Goal: Task Accomplishment & Management: Manage account settings

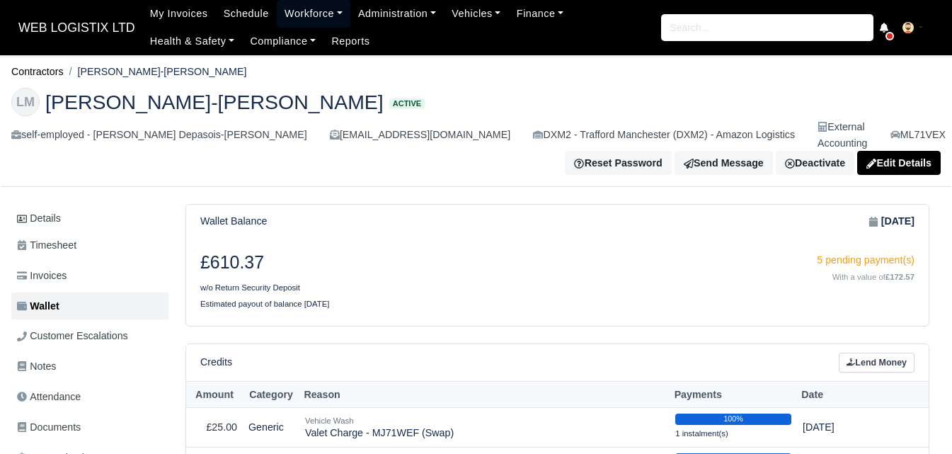
click at [309, 19] on link "Workforce" at bounding box center [314, 14] width 74 height 28
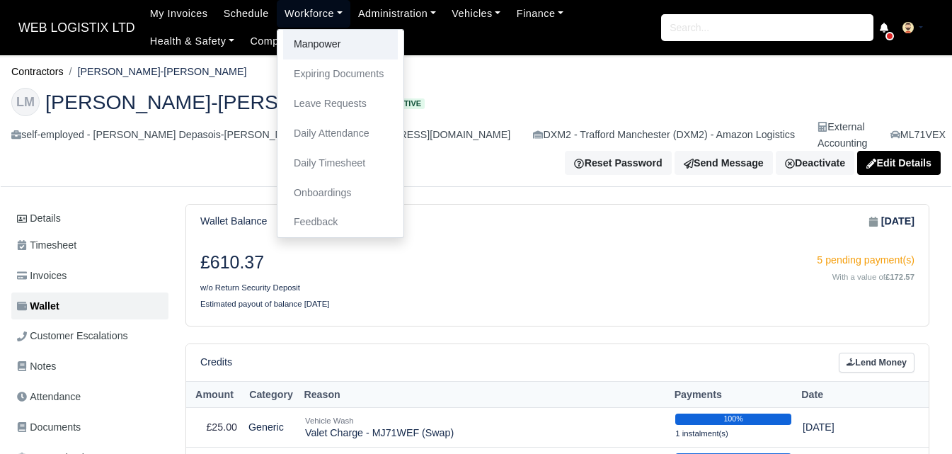
click at [326, 45] on link "Manpower" at bounding box center [340, 45] width 115 height 30
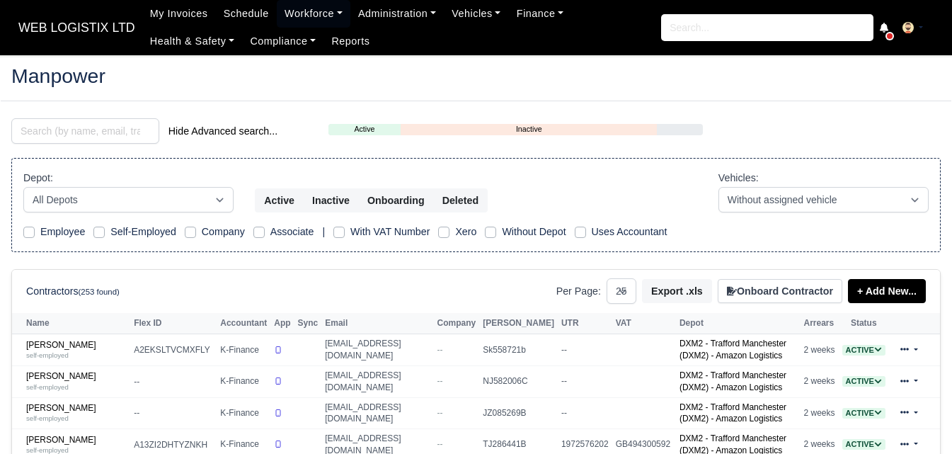
select select "25"
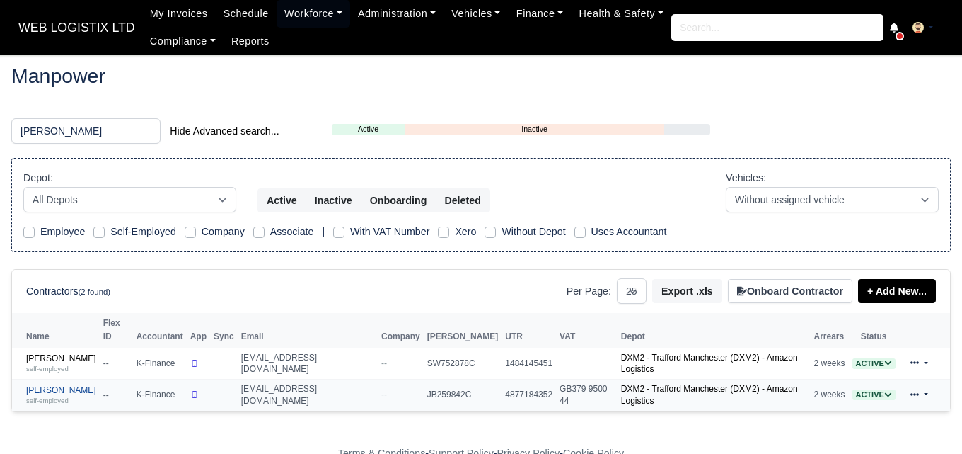
type input "JAS"
click at [68, 396] on small "self-employed" at bounding box center [47, 400] width 42 height 8
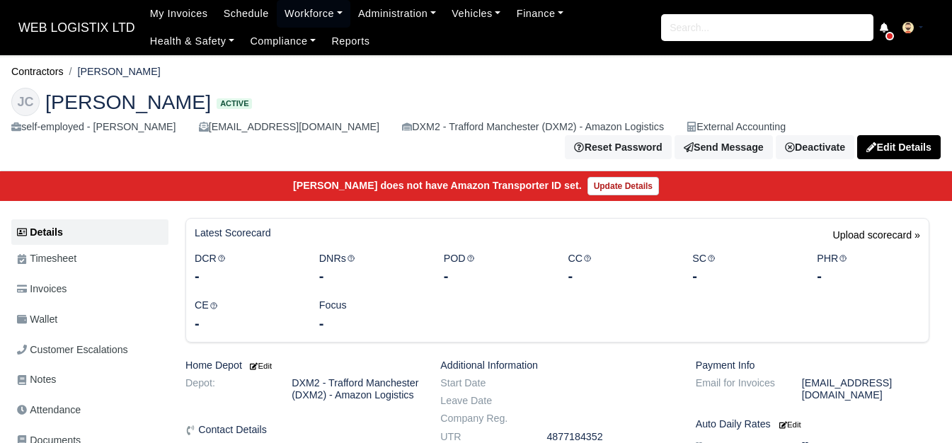
click at [74, 319] on link "Wallet" at bounding box center [89, 320] width 157 height 28
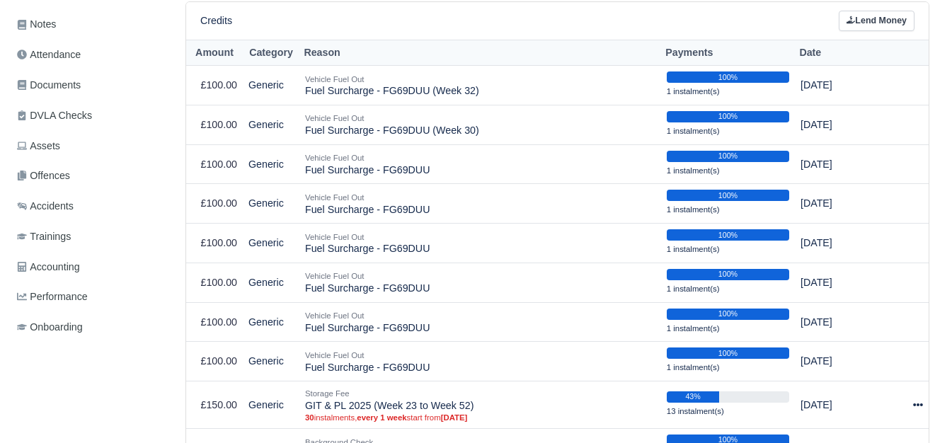
scroll to position [363, 0]
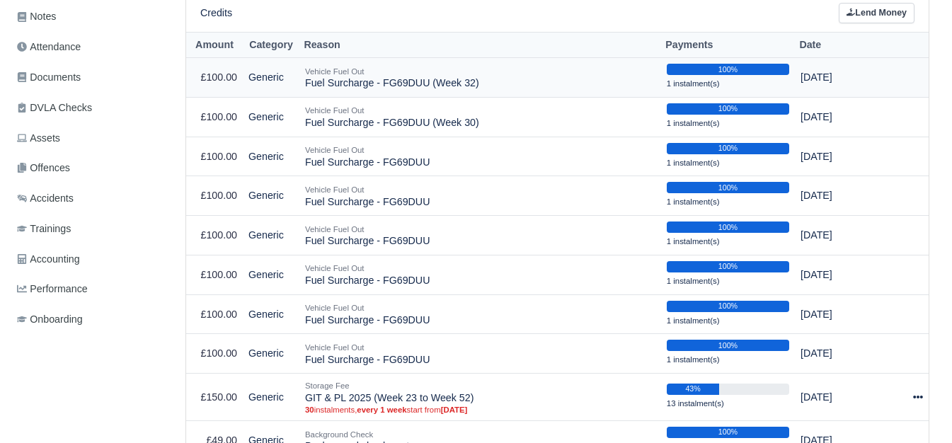
drag, startPoint x: 305, startPoint y: 88, endPoint x: 486, endPoint y: 88, distance: 181.2
click at [486, 88] on td "Vehicle Fuel Out Fuel Surcharge - FG69DUU (Week 32)" at bounding box center [480, 78] width 362 height 40
copy td "Fuel Surcharge - FG69DUU (Week 32)"
click at [831, 16] on div "Credits Lend Money" at bounding box center [557, 13] width 714 height 21
click at [847, 20] on link "Lend Money" at bounding box center [877, 13] width 76 height 21
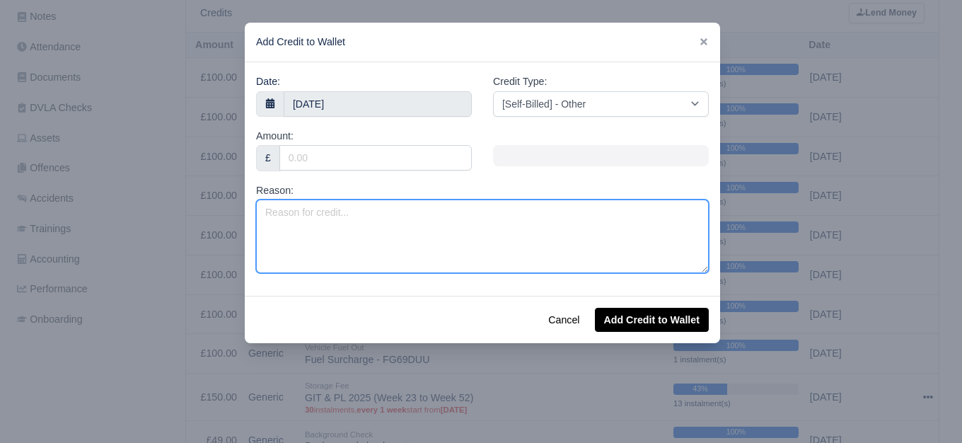
click at [434, 241] on textarea "Reason:" at bounding box center [482, 237] width 453 height 74
paste textarea "Fuel Surcharge - FG69DUU (Week 32)"
click at [418, 215] on textarea "Fuel Surcharge - FG69DUU (Week 32)" at bounding box center [482, 237] width 453 height 74
type textarea "Fuel Surcharge - FG69DUU (Week 35)"
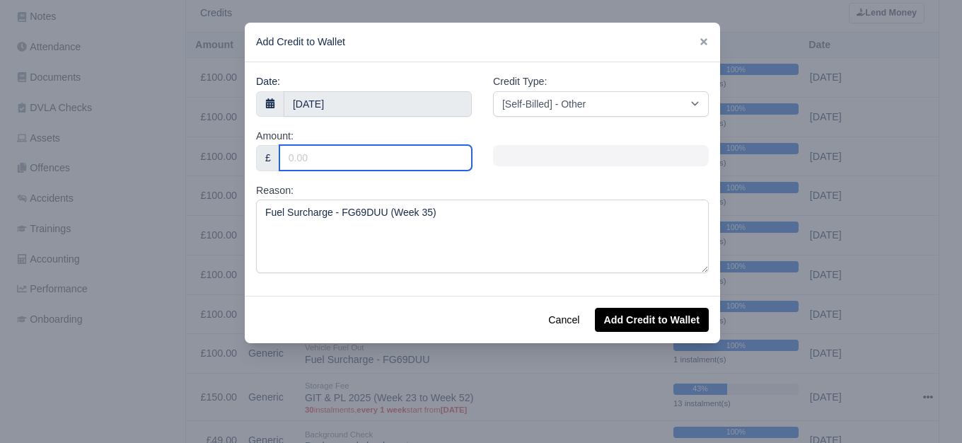
click at [369, 159] on input "Amount:" at bounding box center [376, 157] width 192 height 25
type input "100"
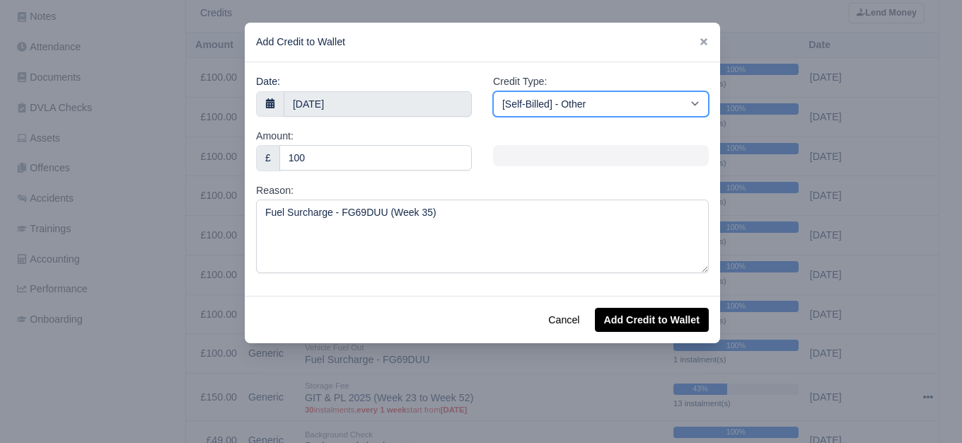
click at [611, 96] on select "[Self-Billed] - Other [Self-Billed] - Negative Invoice [Self-Billed] - Keychain…" at bounding box center [601, 103] width 216 height 25
click at [493, 91] on select "[Self-Billed] - Other [Self-Billed] - Negative Invoice [Self-Billed] - Keychain…" at bounding box center [601, 103] width 216 height 25
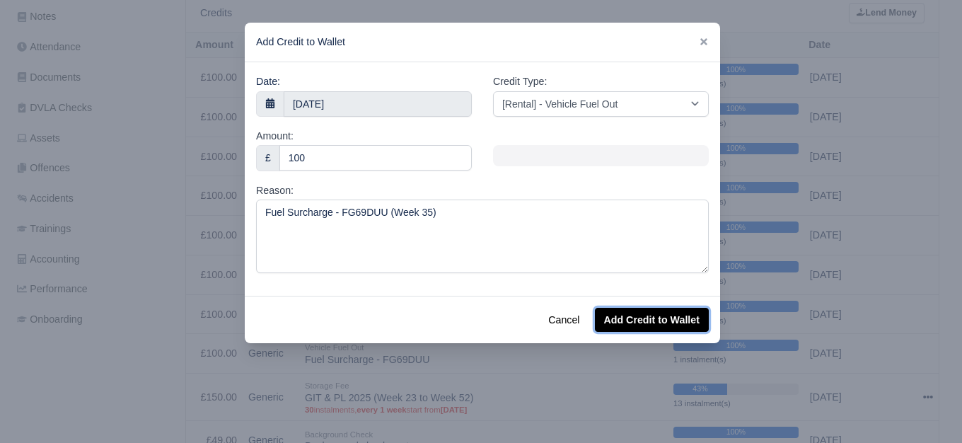
click at [652, 318] on button "Add Credit to Wallet" at bounding box center [652, 320] width 114 height 24
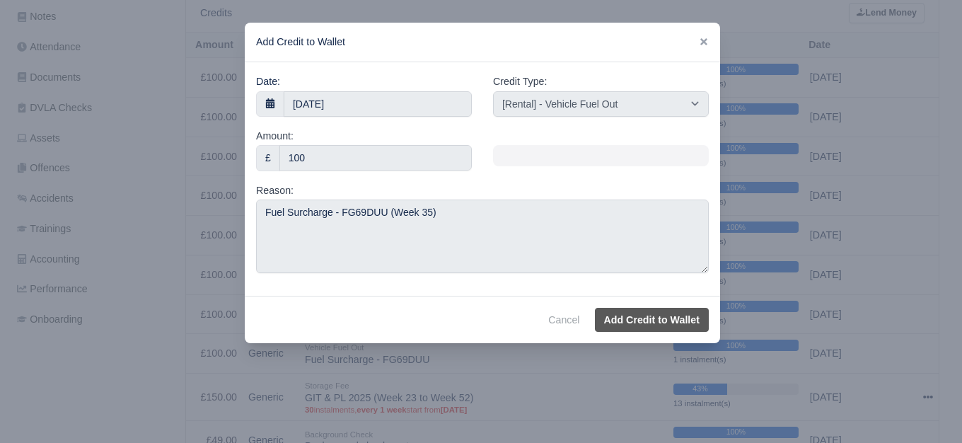
select select "other"
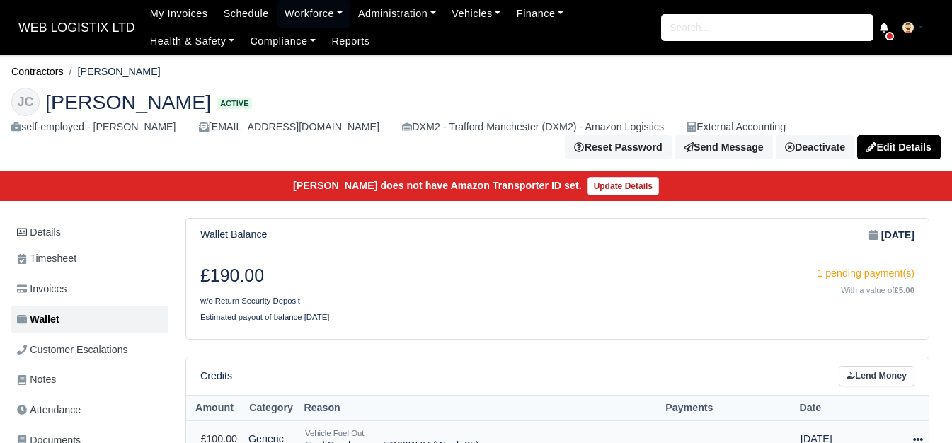
click at [921, 438] on icon at bounding box center [918, 439] width 10 height 3
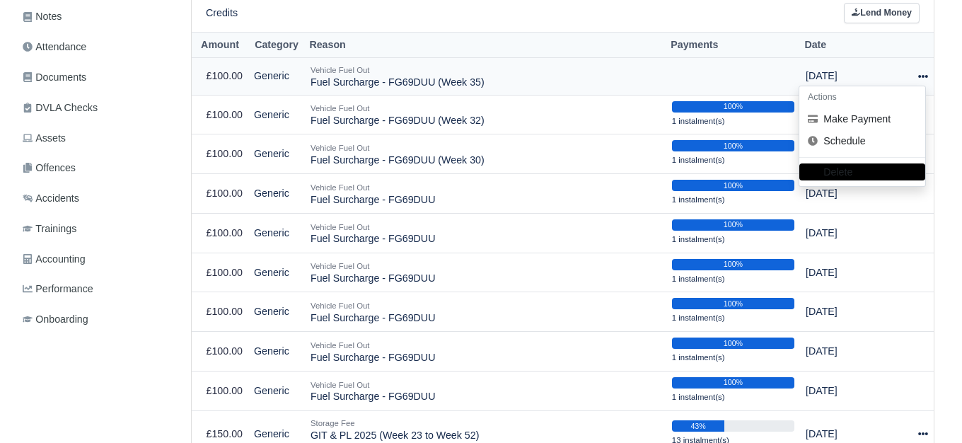
scroll to position [363, 0]
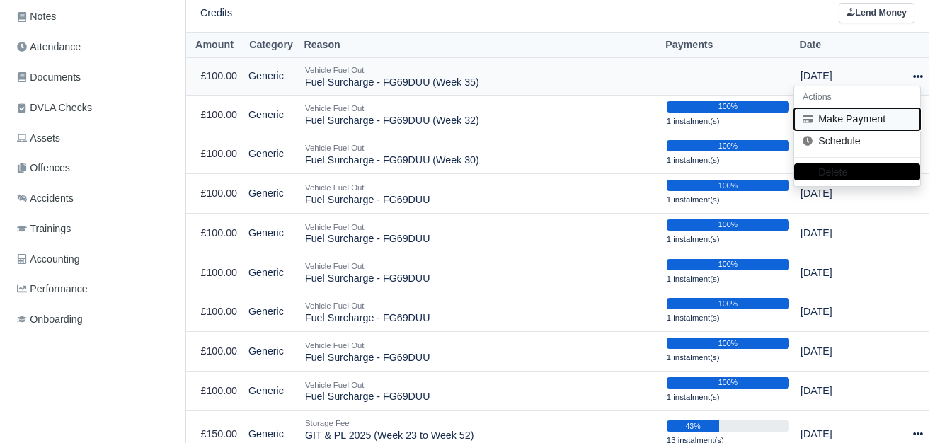
click at [859, 126] on button "Make Payment" at bounding box center [857, 119] width 126 height 22
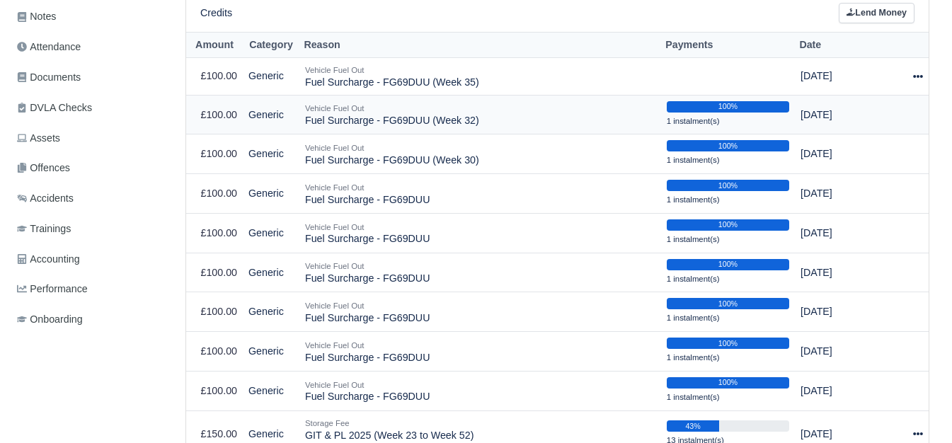
select select "6469"
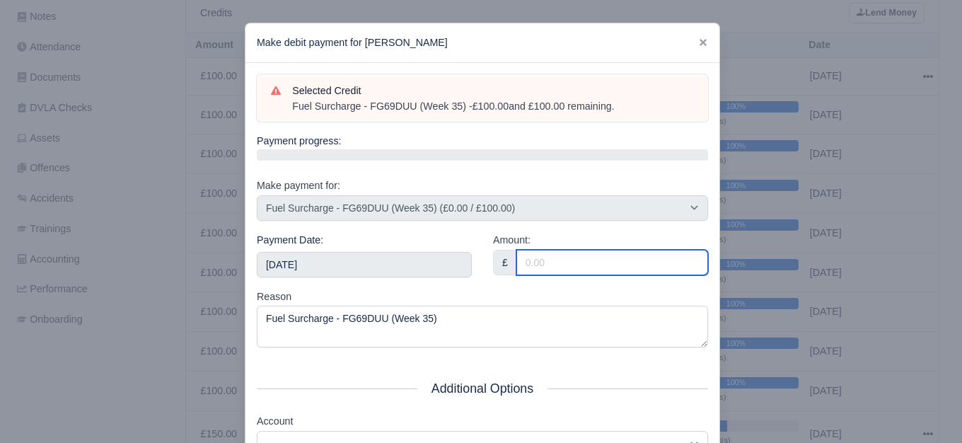
click at [556, 263] on input "Amount:" at bounding box center [613, 262] width 192 height 25
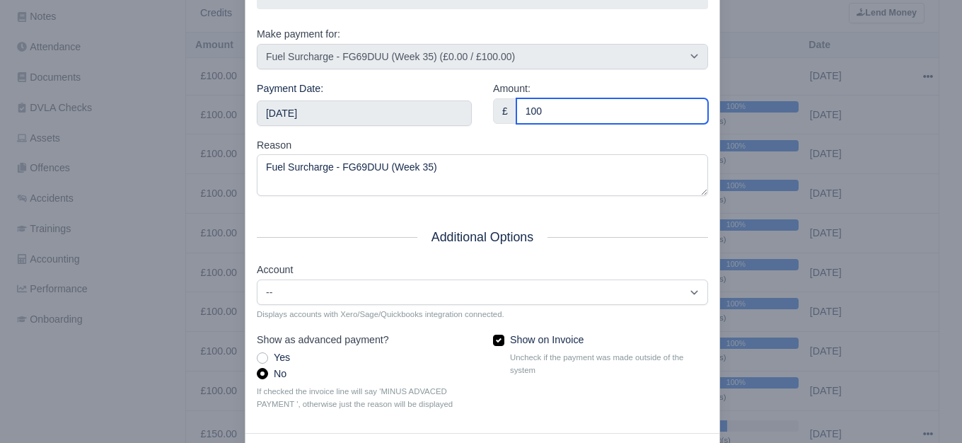
scroll to position [208, 0]
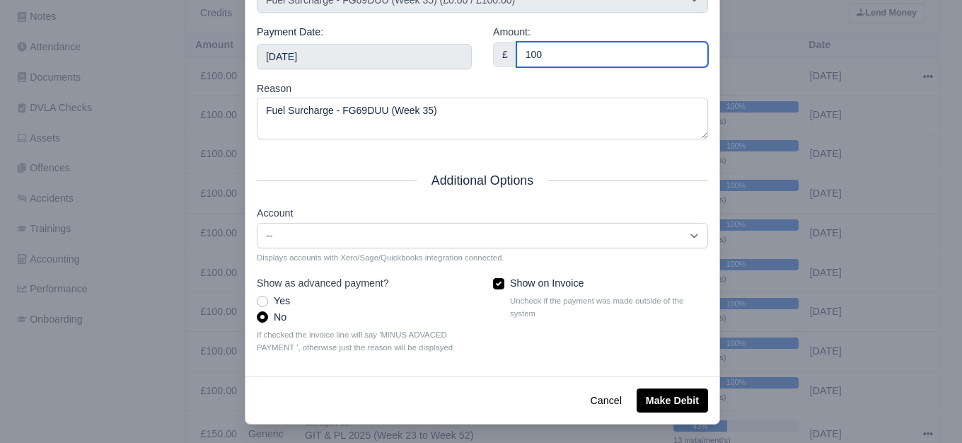
type input "100"
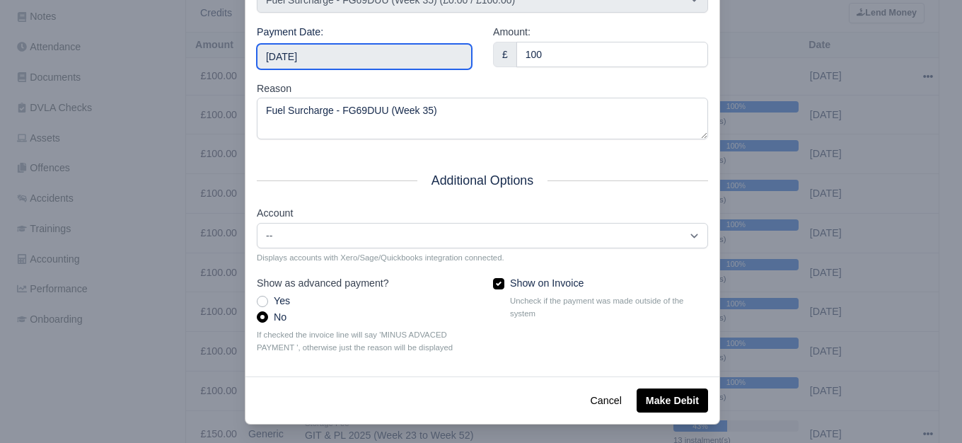
click at [393, 62] on input "2025-08-30" at bounding box center [364, 56] width 215 height 25
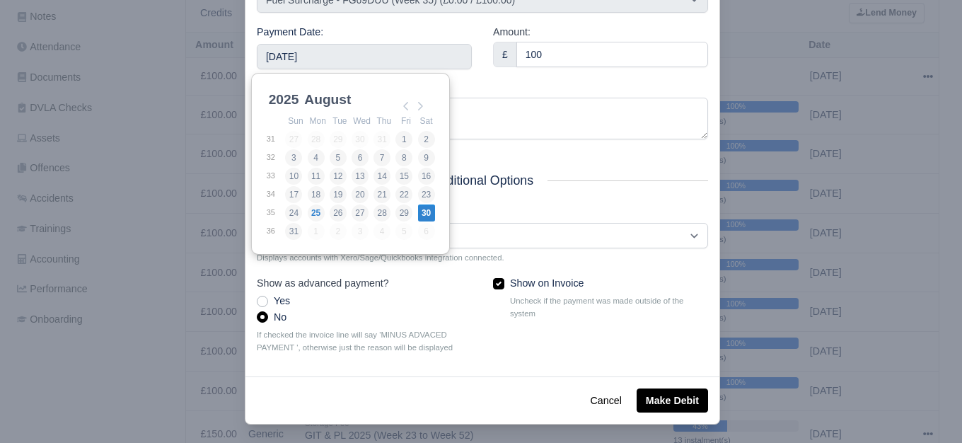
click at [502, 79] on div "Amount: £ 100" at bounding box center [601, 52] width 236 height 57
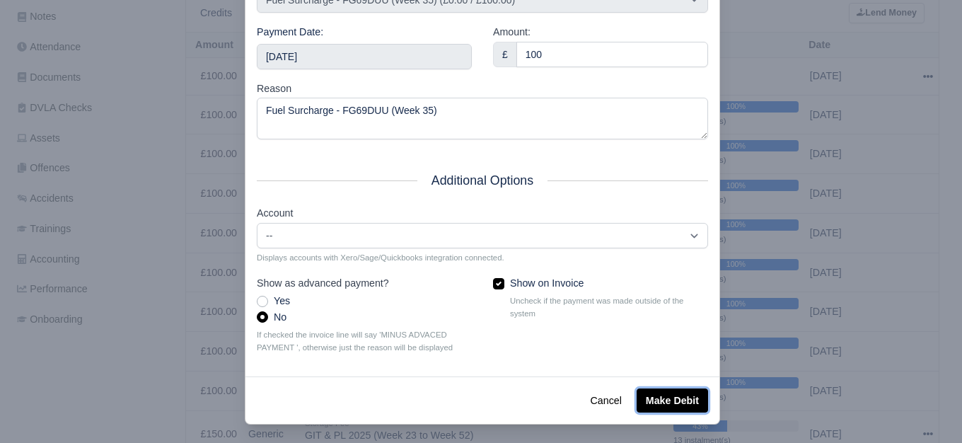
click at [667, 403] on button "Make Debit" at bounding box center [672, 400] width 71 height 24
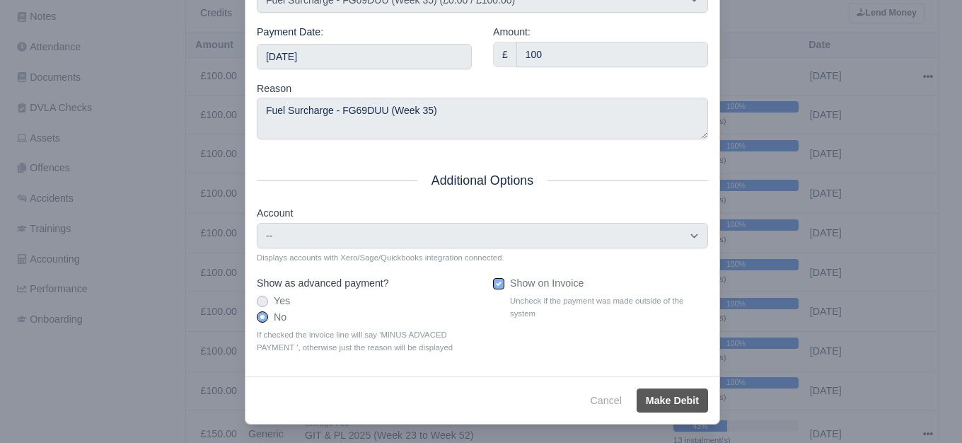
type input "2025-08-30T23:59:59+01:00"
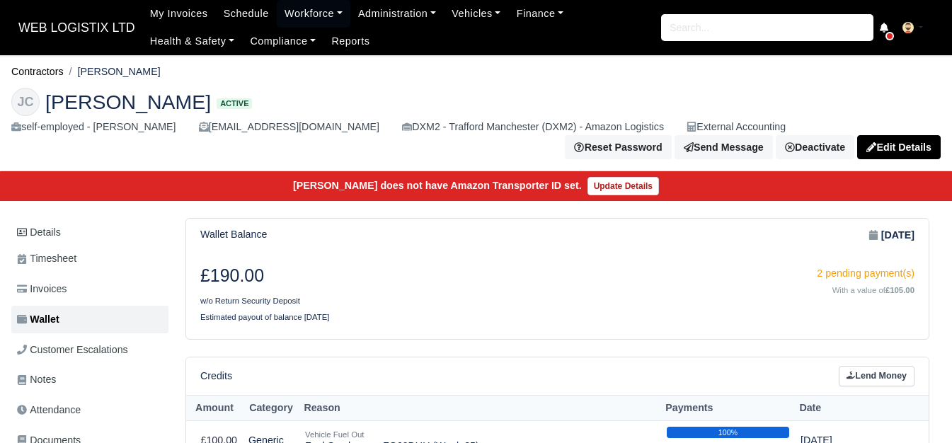
drag, startPoint x: 0, startPoint y: 0, endPoint x: 531, endPoint y: 308, distance: 614.2
click at [531, 308] on div "£190.00 w/o Return Security Deposit" at bounding box center [374, 286] width 368 height 43
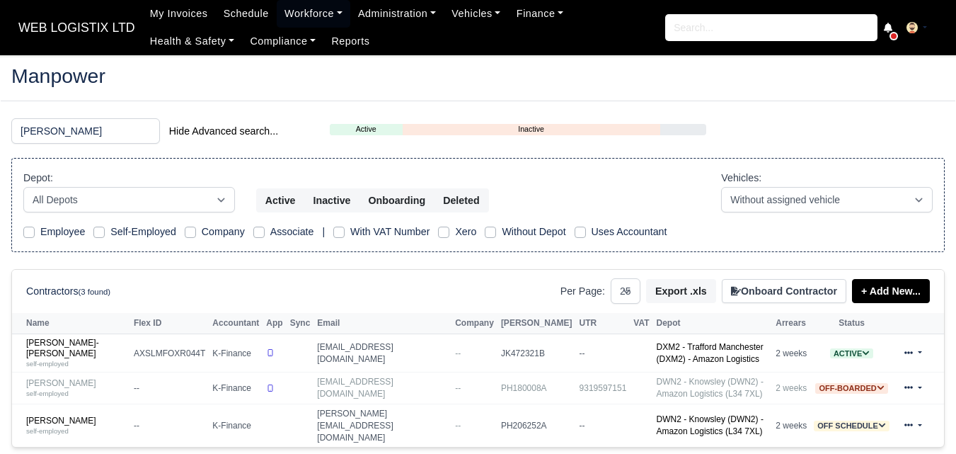
select select "25"
click at [410, 18] on link "Administration" at bounding box center [396, 14] width 93 height 28
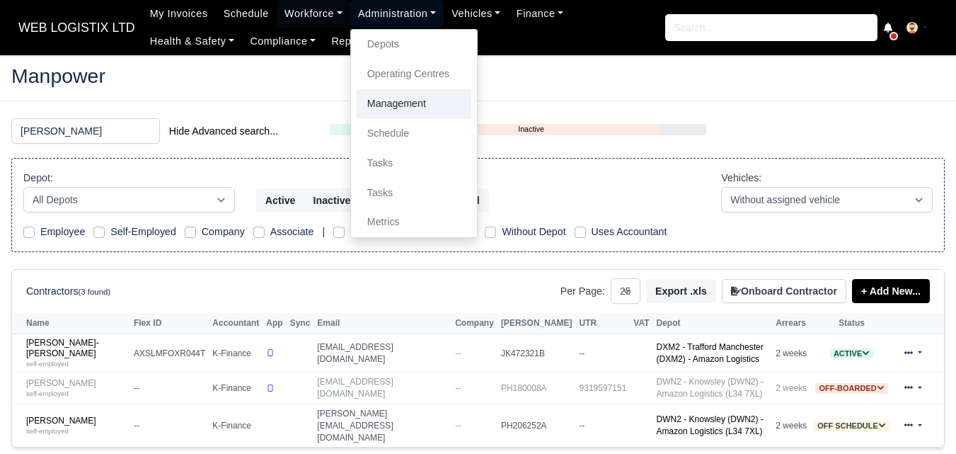
click at [397, 96] on link "Management" at bounding box center [414, 104] width 115 height 30
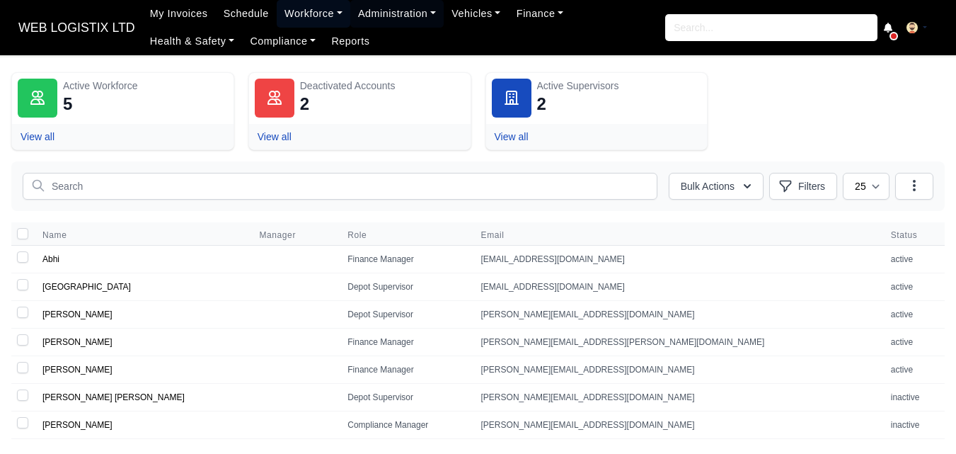
click at [304, 23] on link "Workforce" at bounding box center [314, 14] width 74 height 28
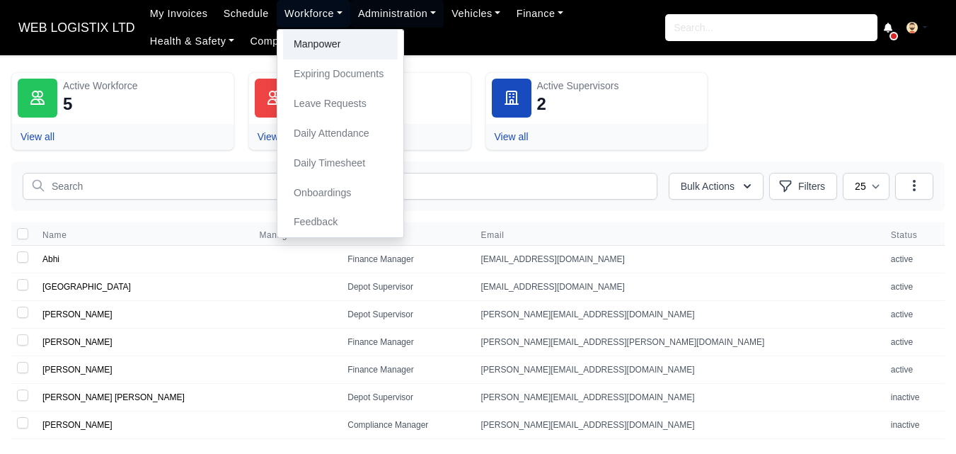
click at [326, 53] on link "Manpower" at bounding box center [340, 45] width 115 height 30
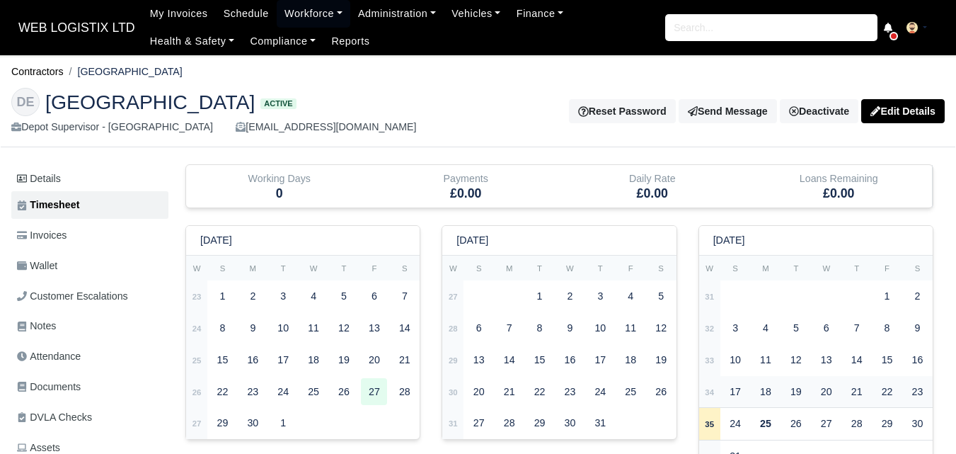
click at [715, 394] on td "34" at bounding box center [709, 392] width 21 height 32
type input "1"
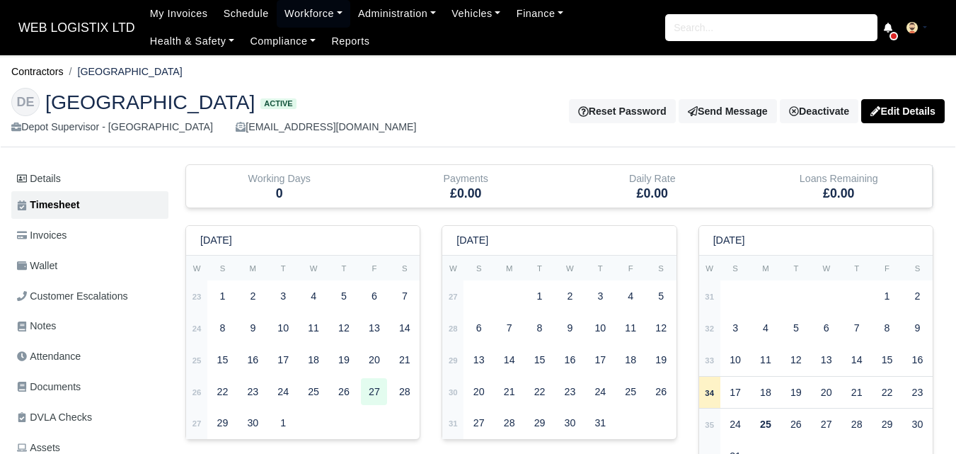
type input "1"
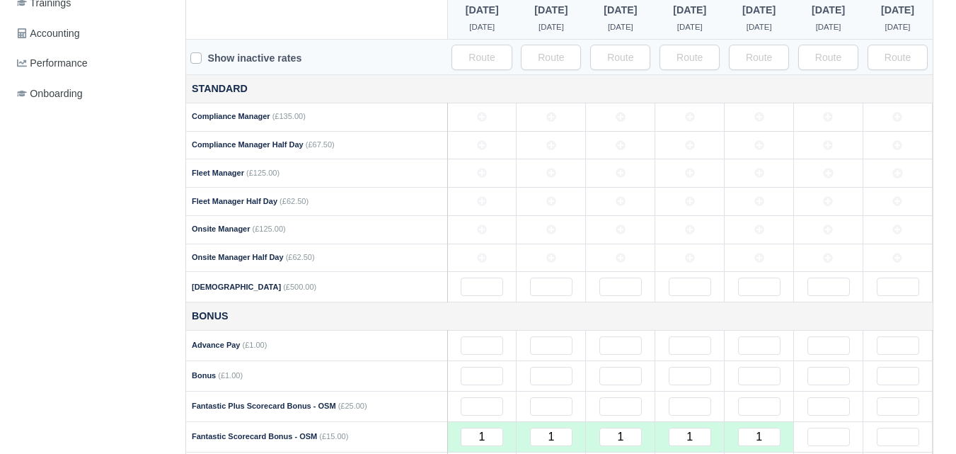
scroll to position [531, 0]
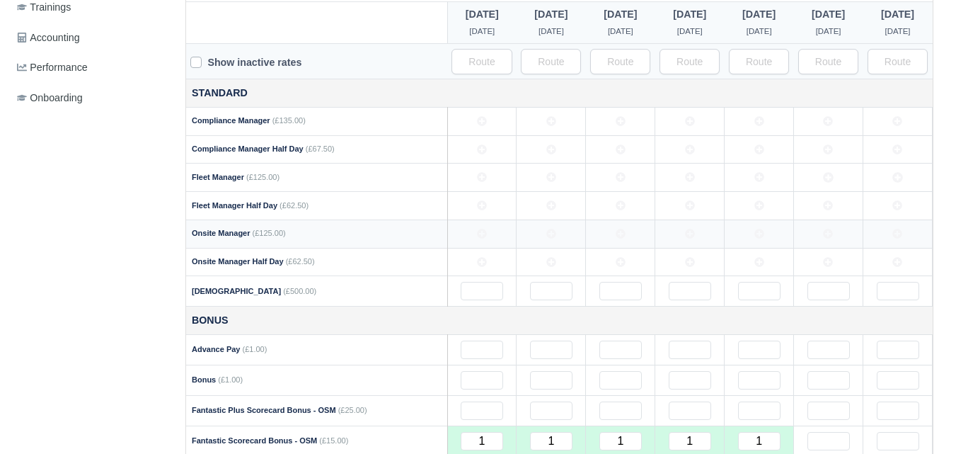
click at [485, 238] on icon at bounding box center [482, 234] width 10 height 10
click at [755, 237] on td at bounding box center [759, 233] width 69 height 28
click at [701, 234] on td at bounding box center [689, 233] width 69 height 28
click at [616, 237] on icon at bounding box center [621, 234] width 10 height 10
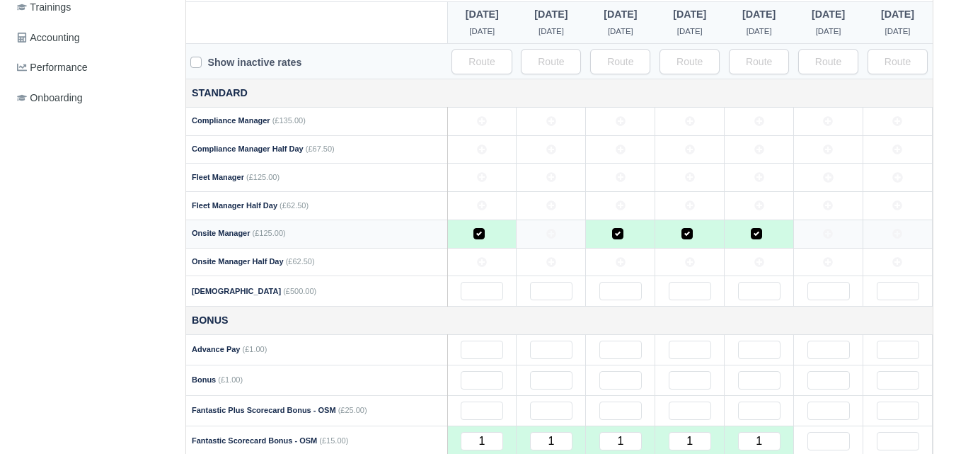
click at [549, 238] on icon at bounding box center [551, 234] width 10 height 10
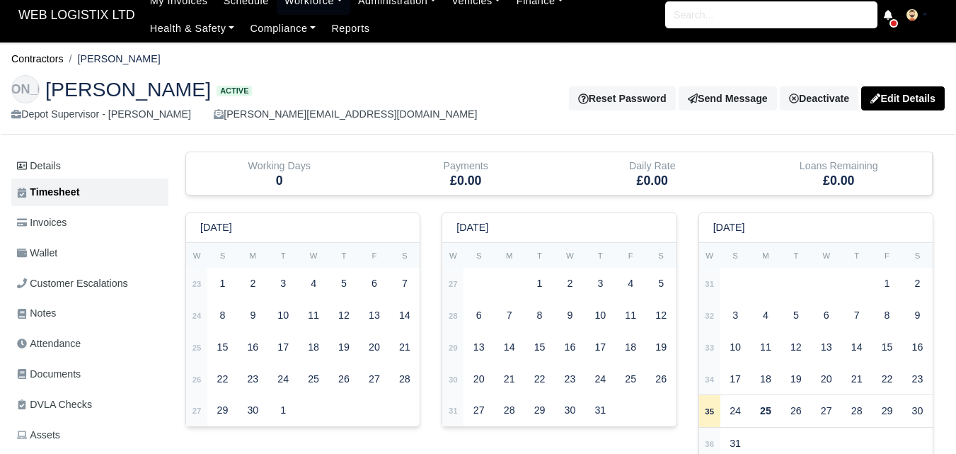
scroll to position [180, 0]
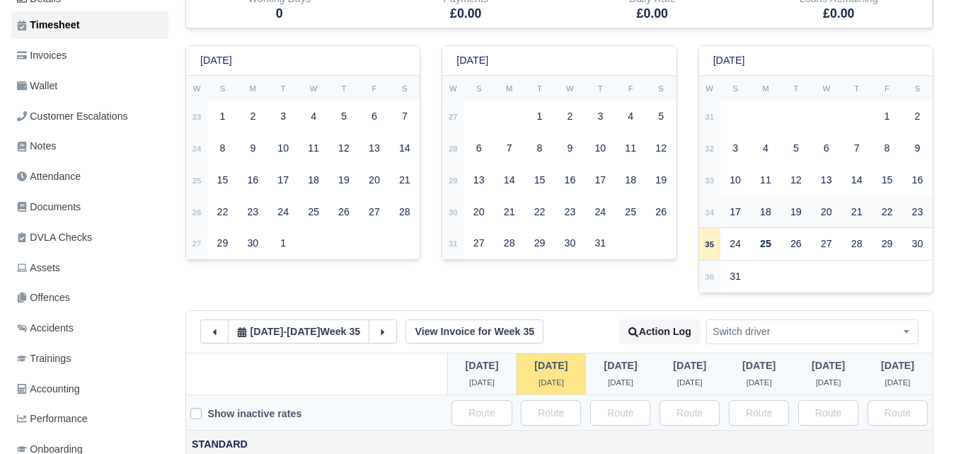
click at [706, 212] on strong "34" at bounding box center [709, 212] width 9 height 8
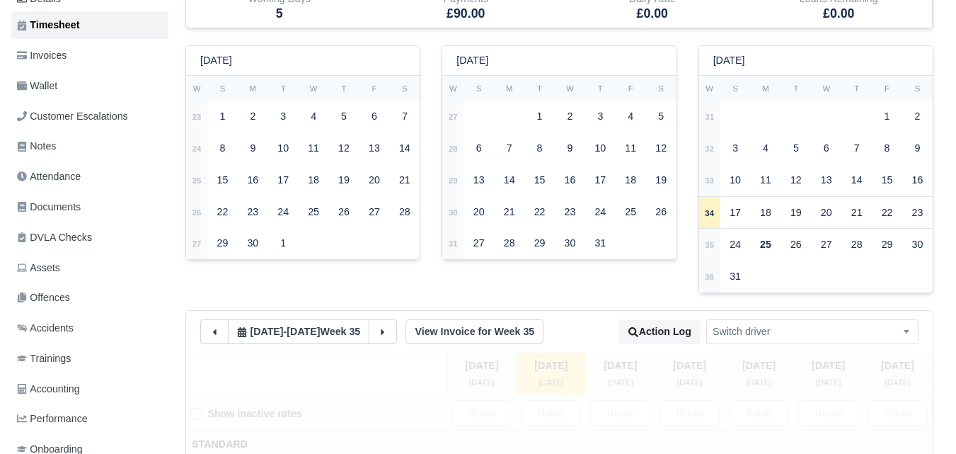
type input "1"
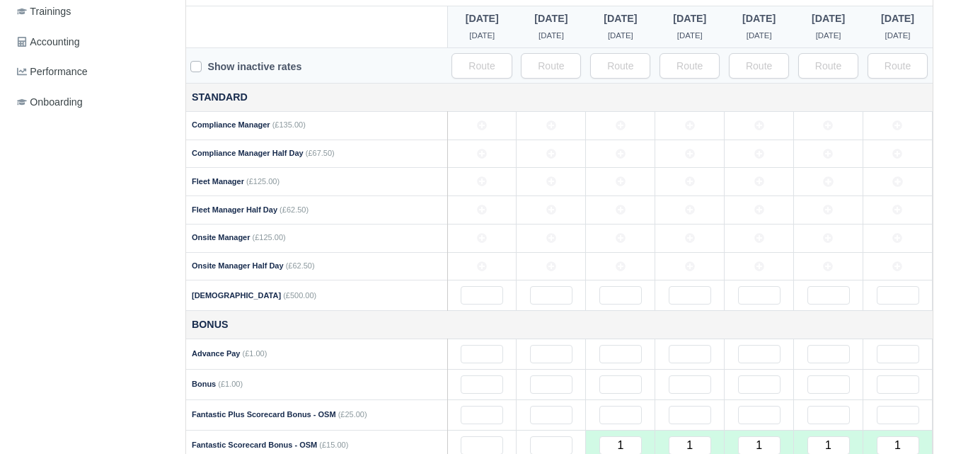
scroll to position [533, 0]
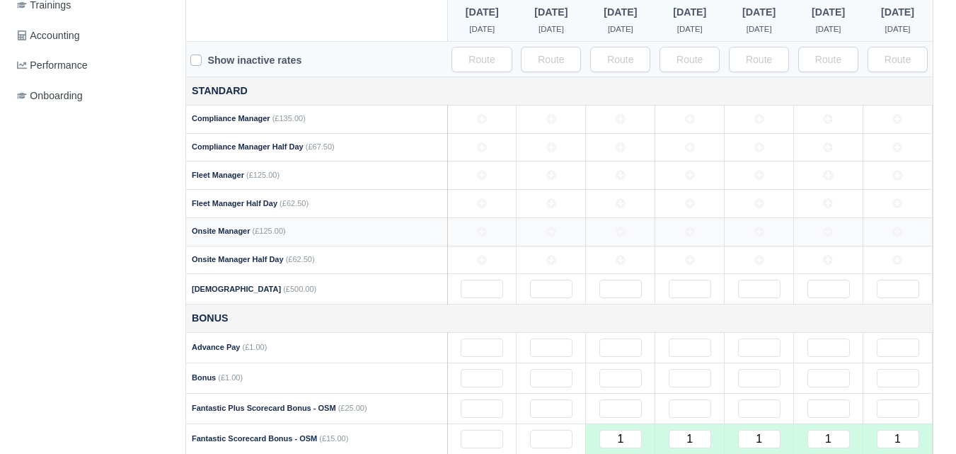
click at [618, 228] on icon at bounding box center [621, 231] width 10 height 10
click at [889, 240] on td at bounding box center [897, 231] width 69 height 28
click at [803, 230] on td at bounding box center [828, 231] width 69 height 28
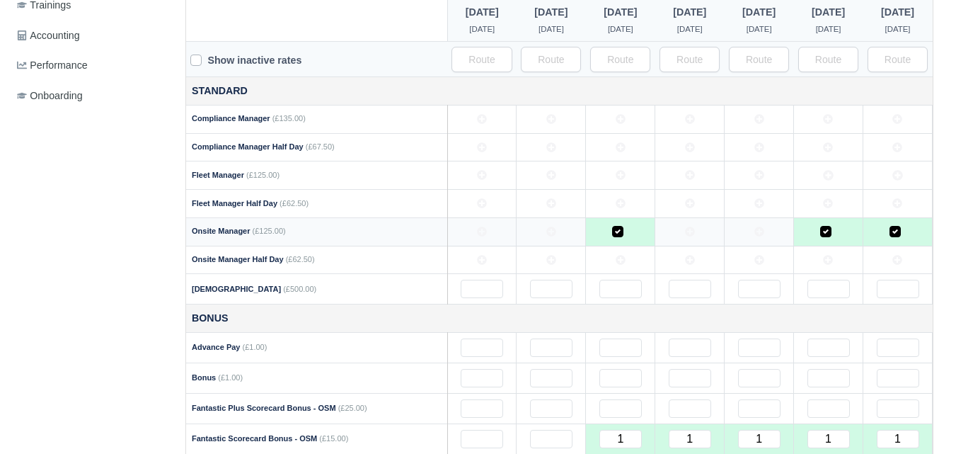
click at [764, 231] on icon at bounding box center [759, 231] width 10 height 10
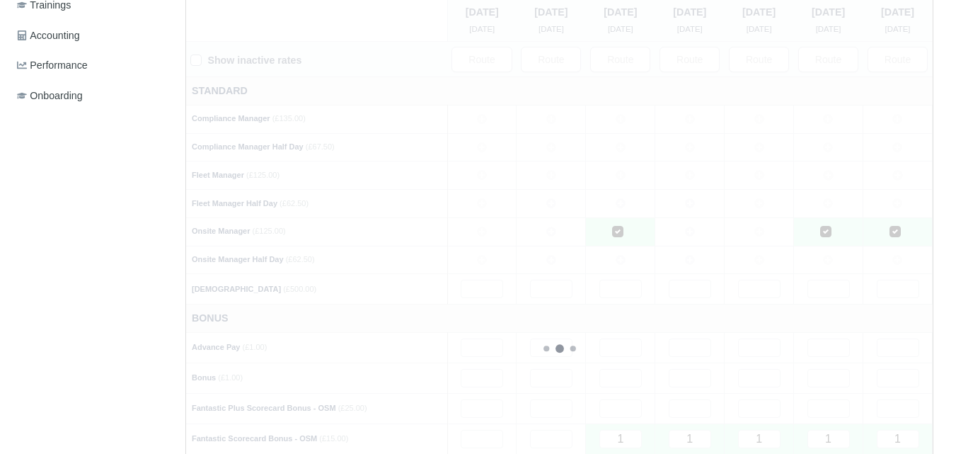
click at [684, 226] on div at bounding box center [559, 348] width 747 height 698
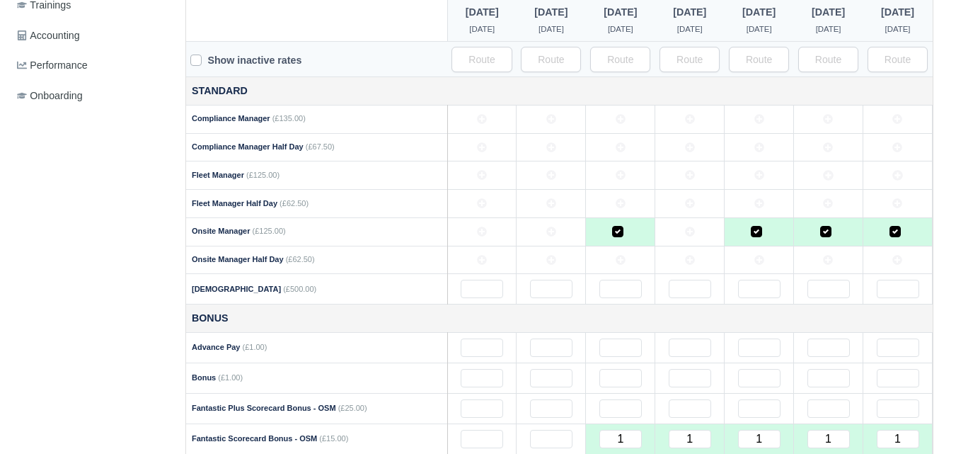
click at [680, 233] on td at bounding box center [689, 231] width 69 height 28
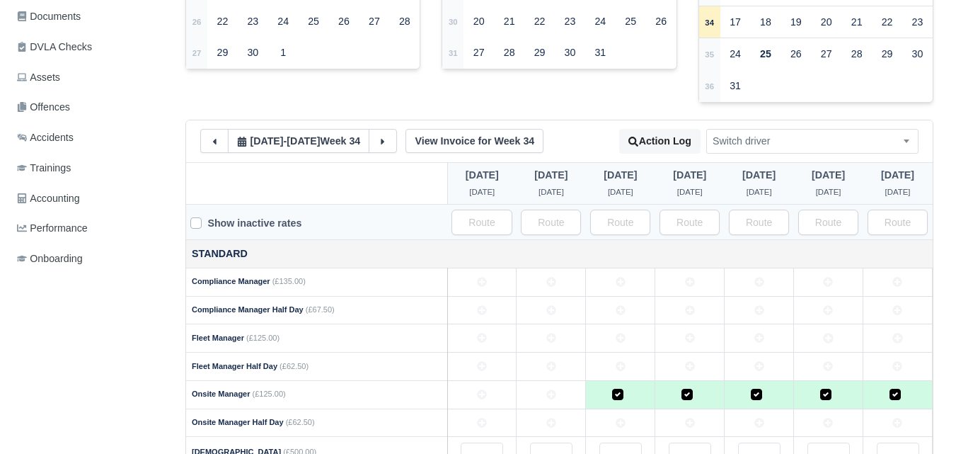
scroll to position [359, 0]
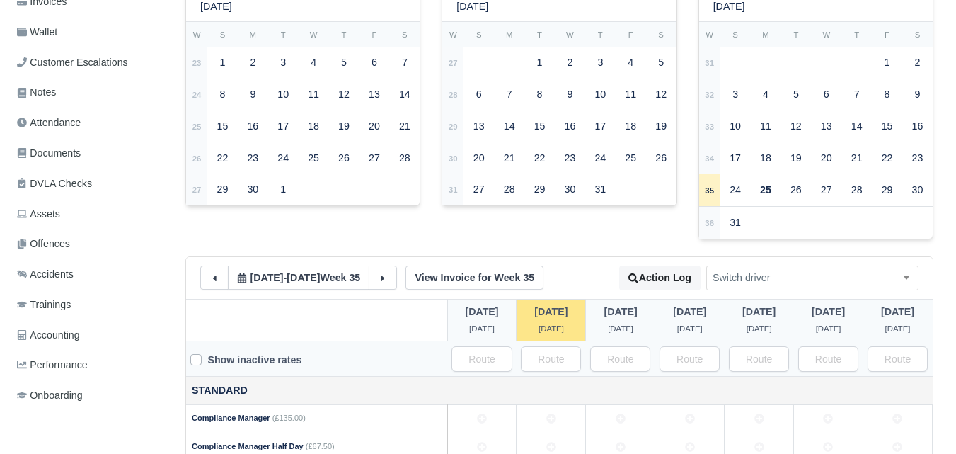
scroll to position [238, 0]
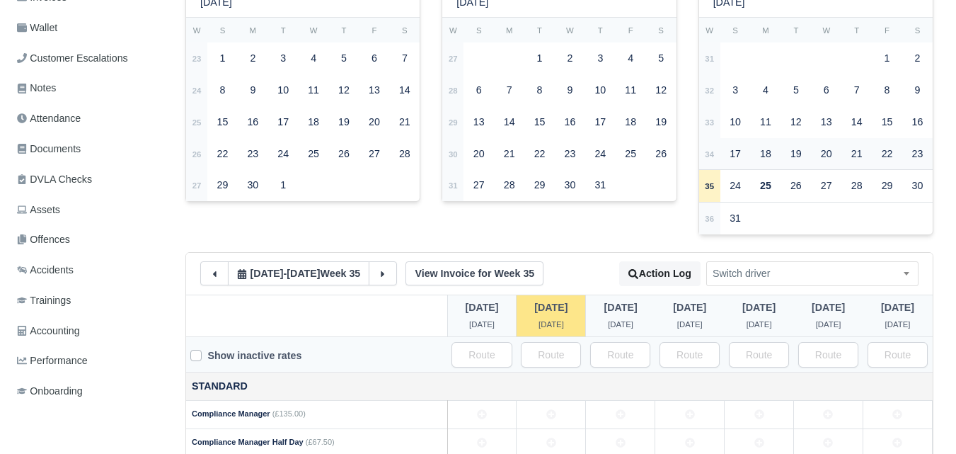
click at [710, 150] on strong "34" at bounding box center [709, 154] width 9 height 8
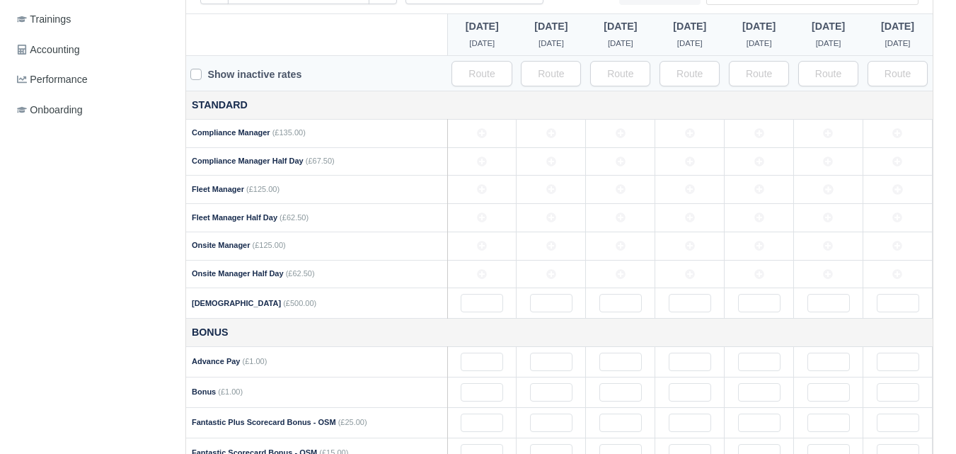
scroll to position [517, 0]
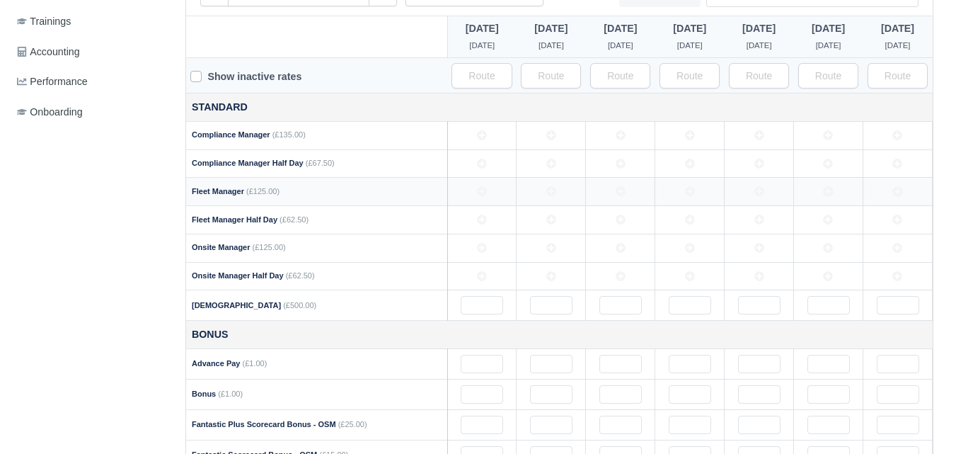
click at [551, 190] on icon at bounding box center [551, 192] width 10 height 10
click at [831, 194] on icon at bounding box center [829, 192] width 10 height 10
click at [751, 190] on td at bounding box center [759, 192] width 69 height 28
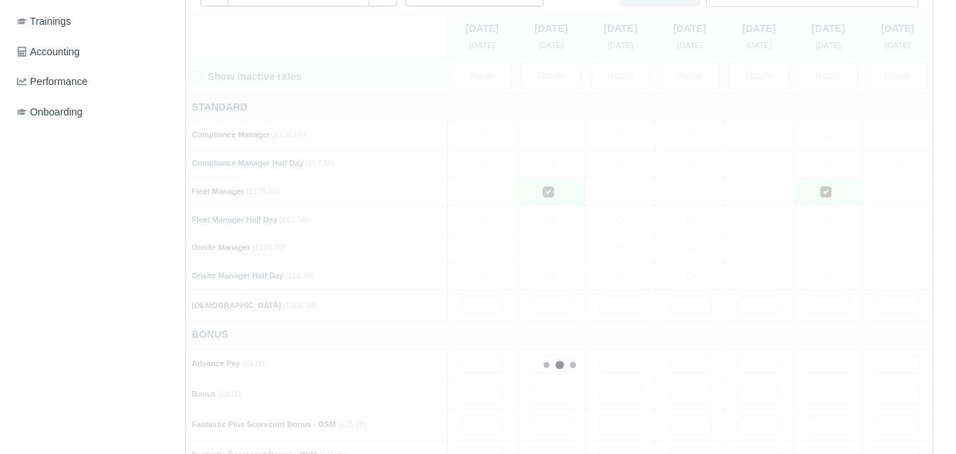
click at [695, 191] on div at bounding box center [559, 365] width 747 height 698
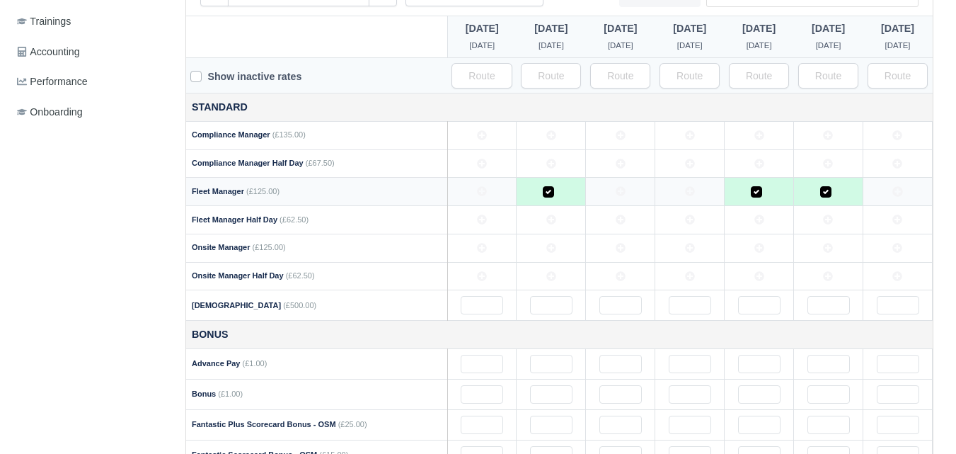
click at [693, 192] on icon at bounding box center [690, 192] width 10 height 10
click at [618, 192] on icon at bounding box center [621, 191] width 10 height 10
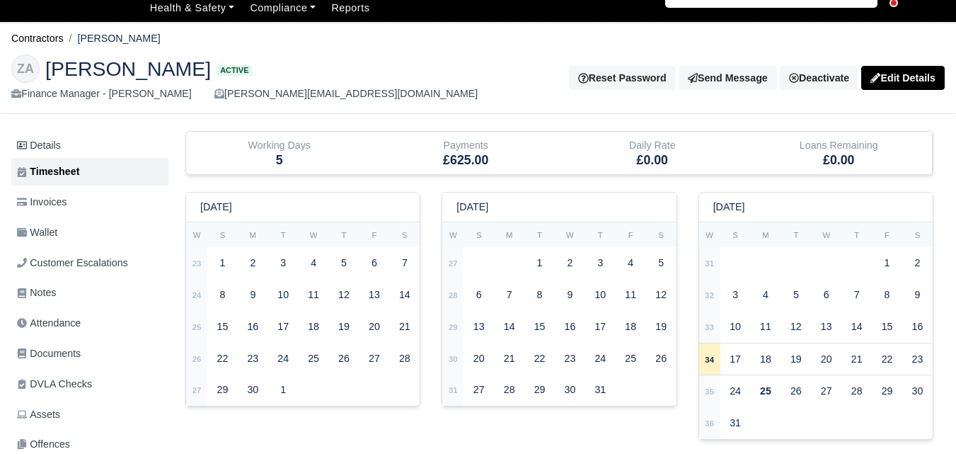
scroll to position [0, 0]
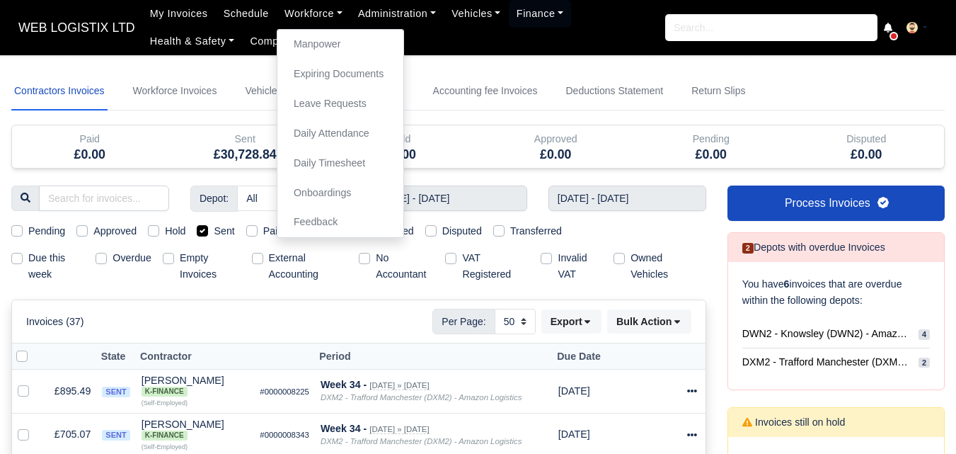
select select "50"
click at [466, 137] on div "Hold" at bounding box center [400, 139] width 134 height 16
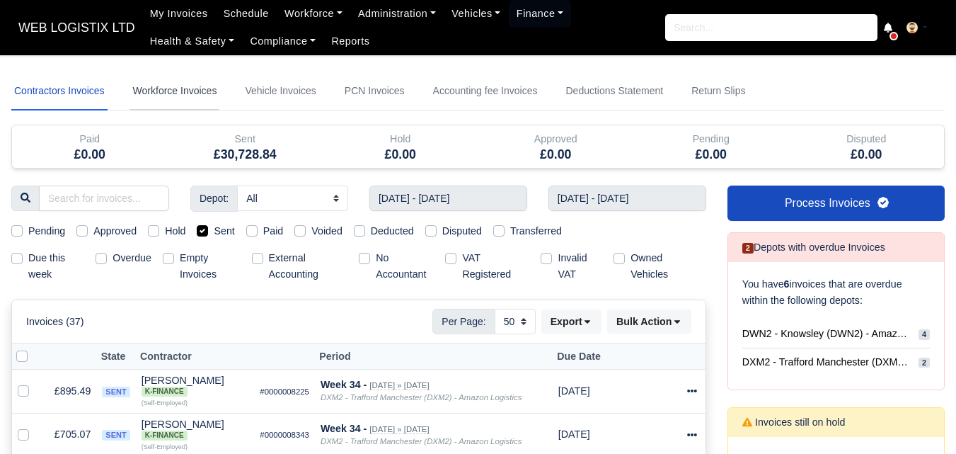
click at [168, 88] on link "Workforce Invoices" at bounding box center [175, 91] width 90 height 38
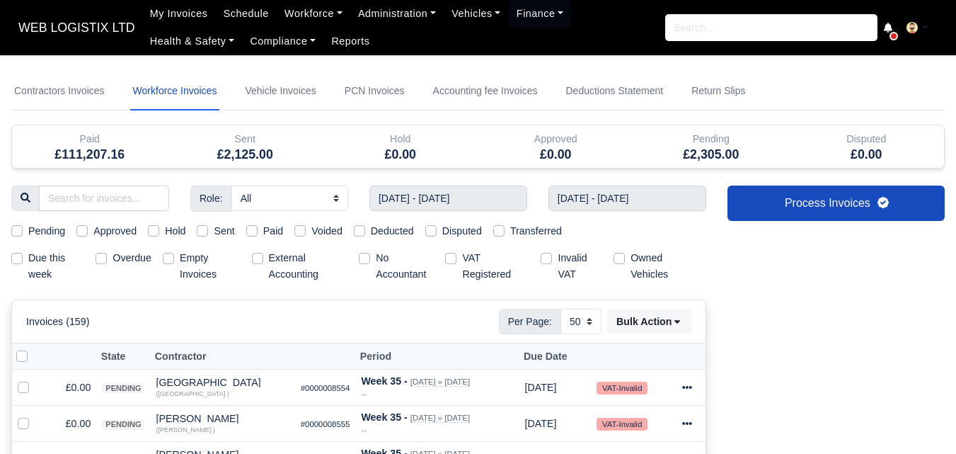
select select
click at [427, 207] on input "text" at bounding box center [448, 197] width 158 height 25
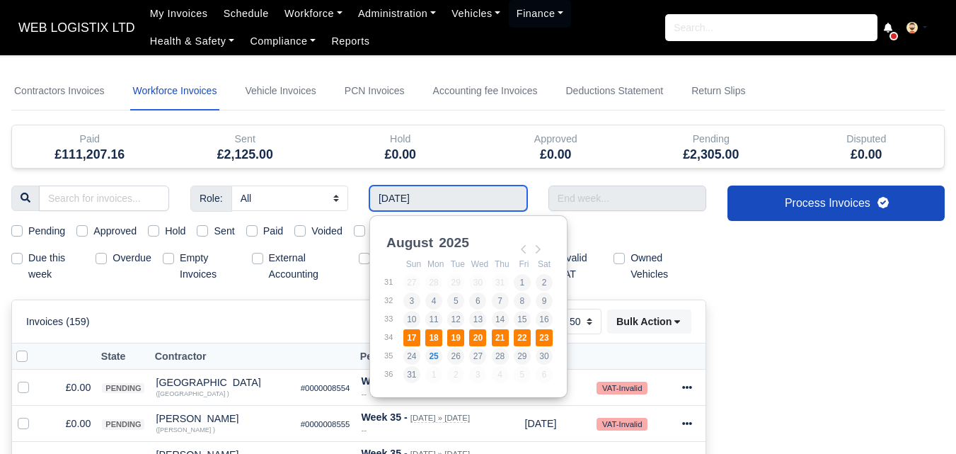
type input "[DATE] - [DATE]"
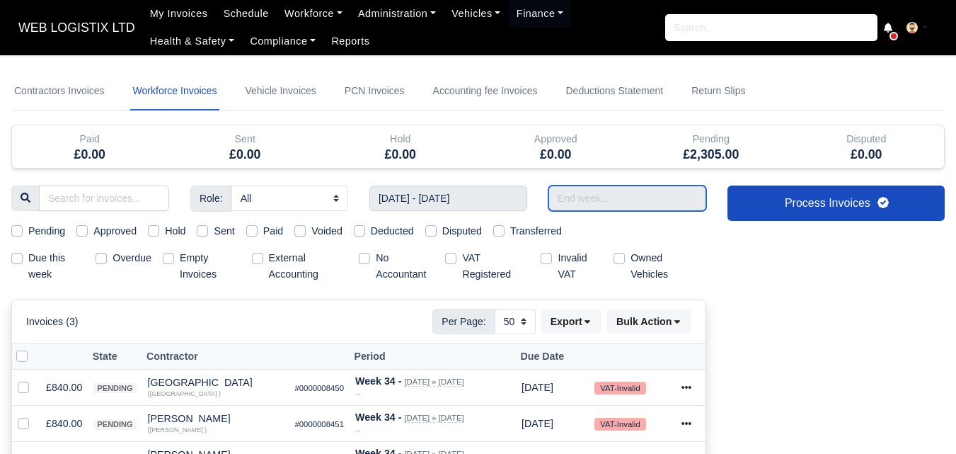
click at [674, 194] on input "text" at bounding box center [627, 197] width 158 height 25
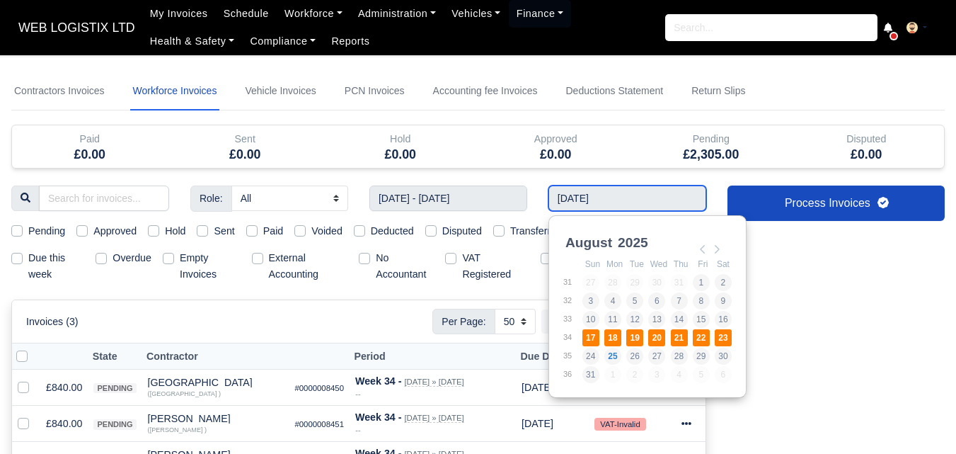
type input "[DATE] - [DATE]"
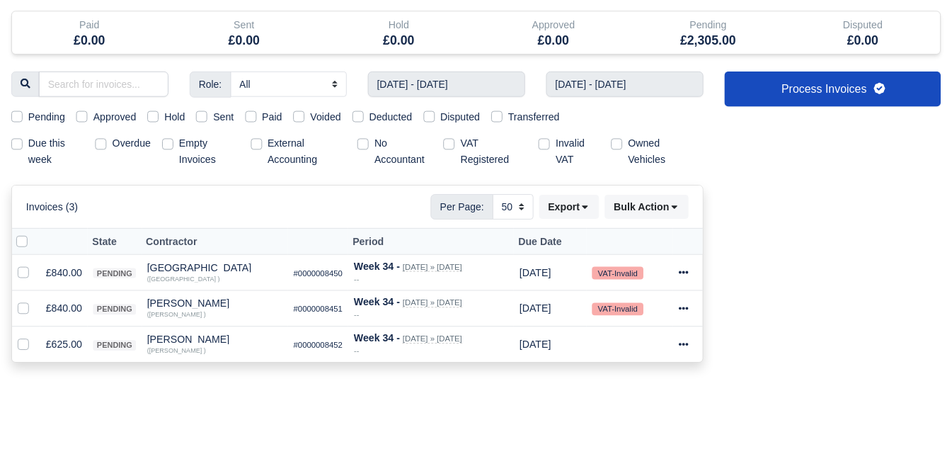
scroll to position [116, 0]
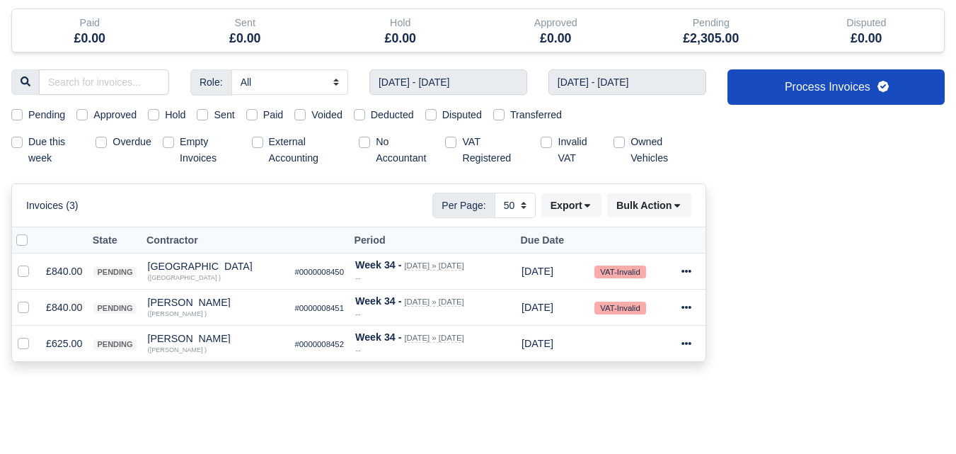
click at [33, 232] on label at bounding box center [33, 232] width 0 height 0
click at [21, 239] on input "checkbox" at bounding box center [21, 237] width 11 height 11
checkbox input "true"
click at [645, 214] on button "Bulk Action" at bounding box center [649, 205] width 84 height 24
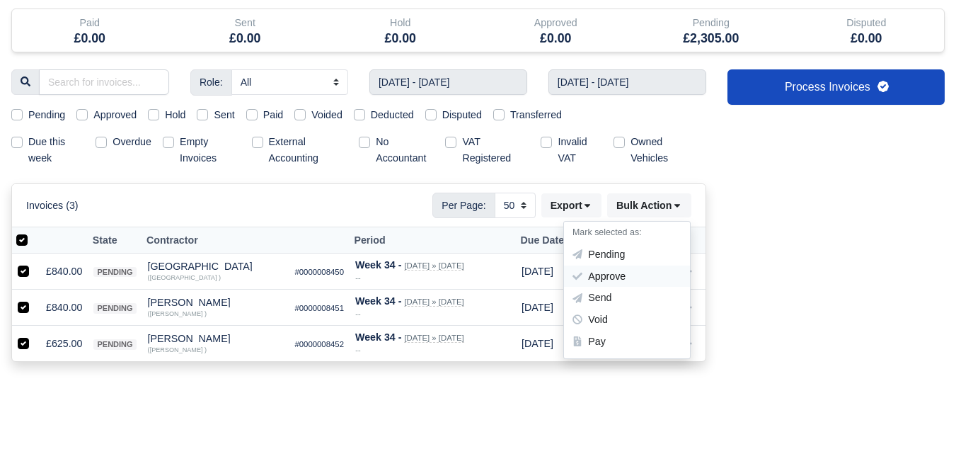
click at [628, 273] on div "Approve" at bounding box center [627, 276] width 126 height 22
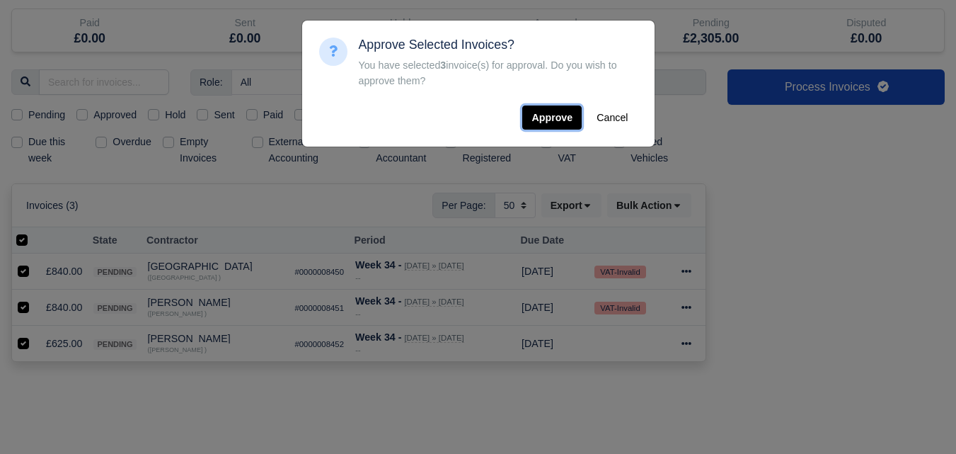
click at [543, 118] on button "Approve" at bounding box center [551, 117] width 59 height 24
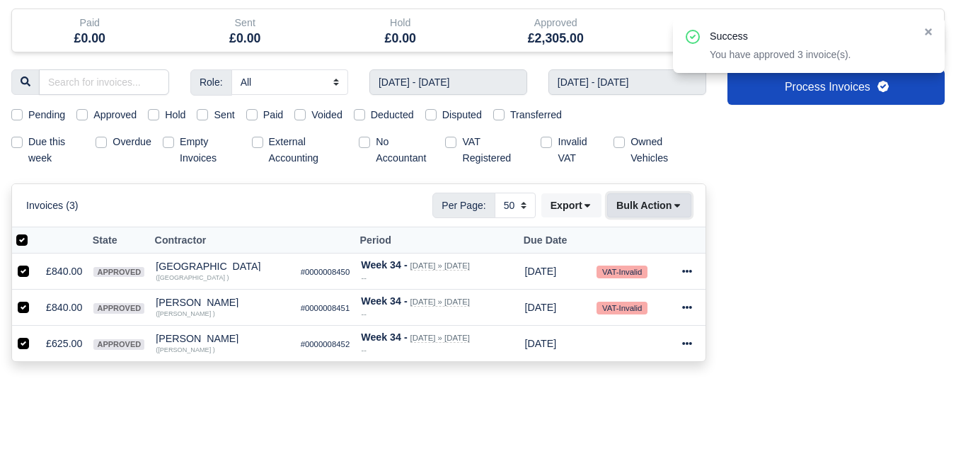
click at [652, 193] on button "Bulk Action" at bounding box center [649, 205] width 84 height 24
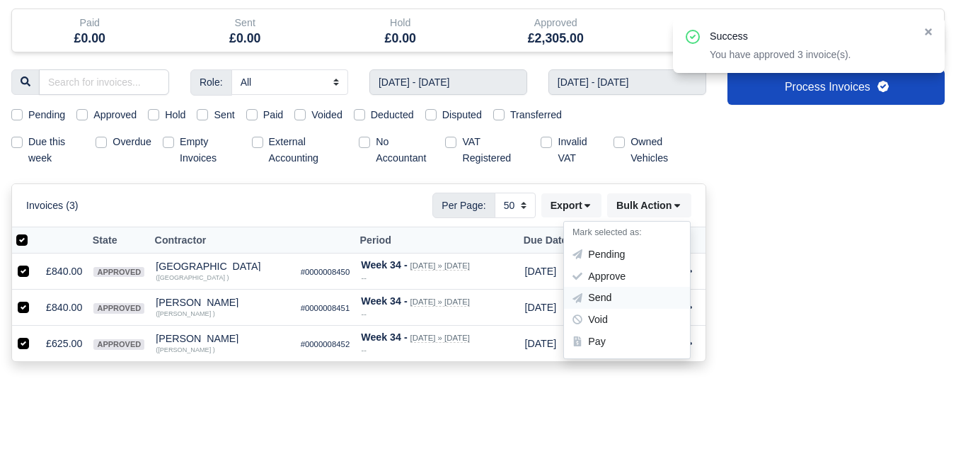
click at [602, 300] on div "Send" at bounding box center [627, 298] width 126 height 22
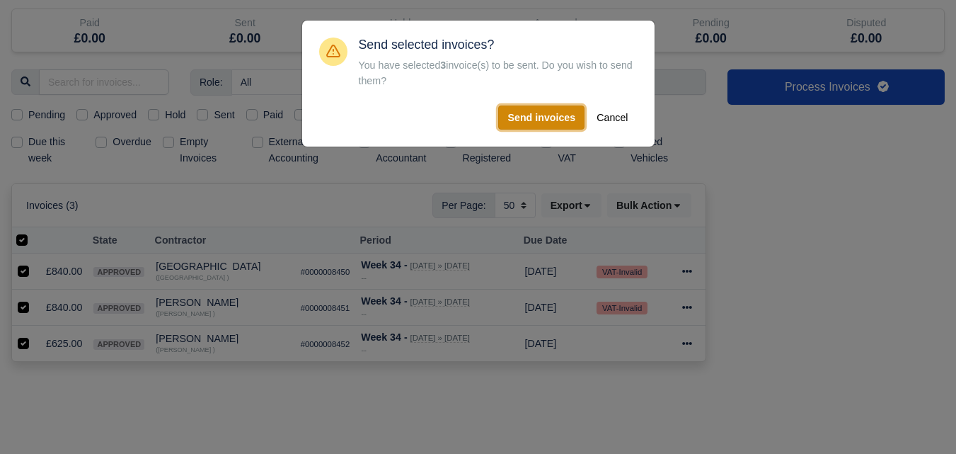
click at [524, 113] on button "Send invoices" at bounding box center [541, 117] width 86 height 24
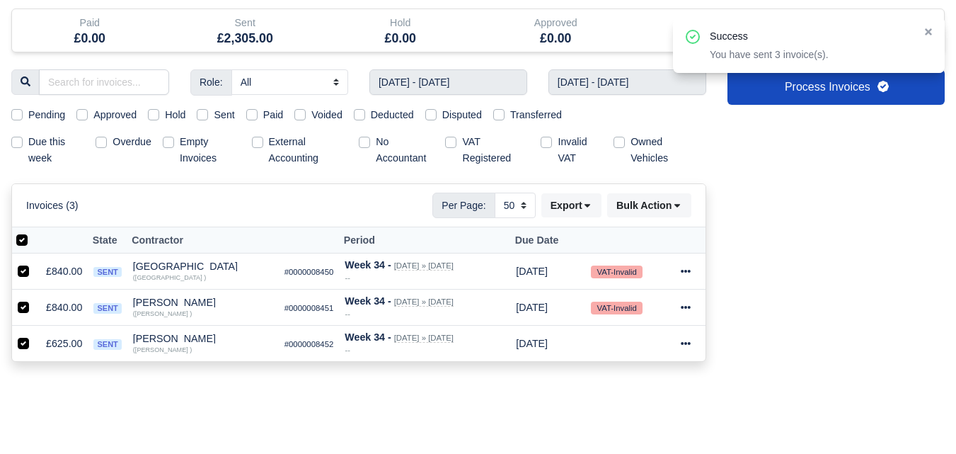
click at [33, 232] on label at bounding box center [33, 232] width 0 height 0
click at [22, 238] on input "checkbox" at bounding box center [21, 237] width 11 height 11
checkbox input "false"
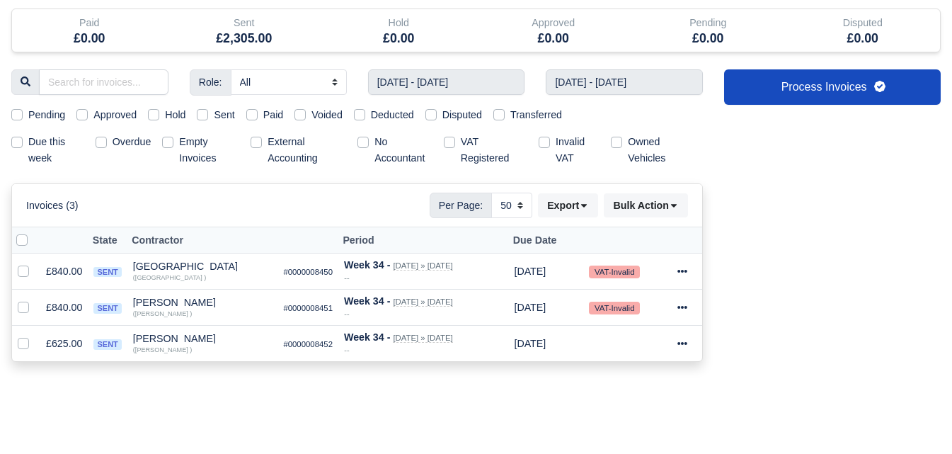
scroll to position [0, 0]
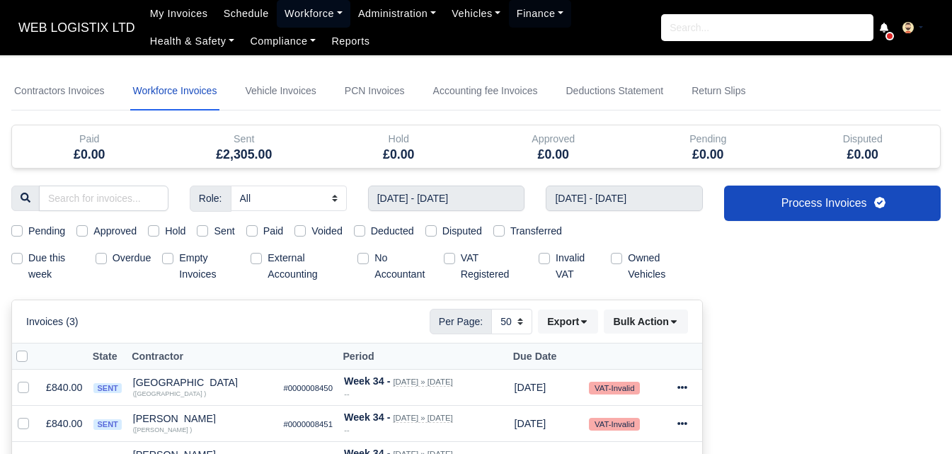
click at [292, 16] on link "Workforce" at bounding box center [314, 14] width 74 height 28
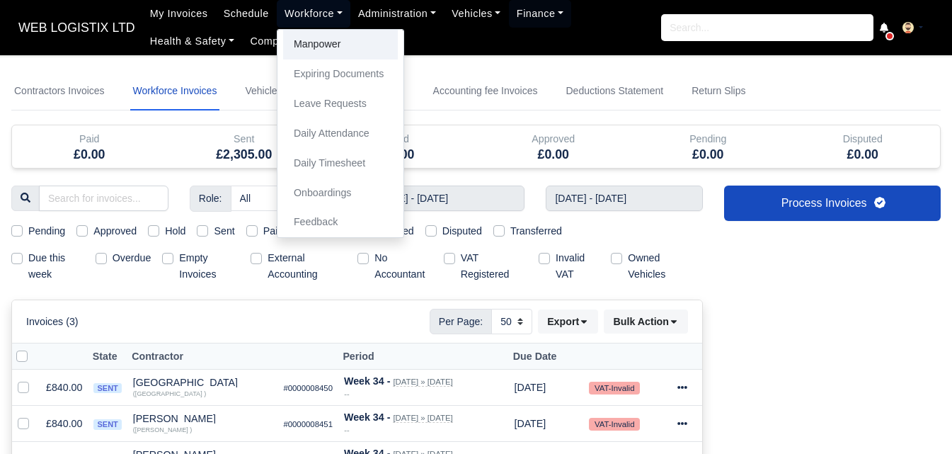
click at [307, 39] on link "Manpower" at bounding box center [340, 45] width 115 height 30
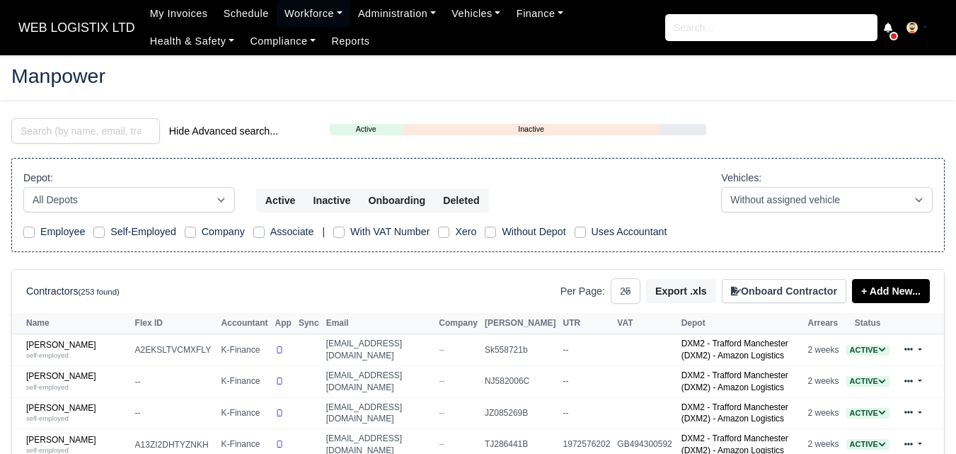
select select "25"
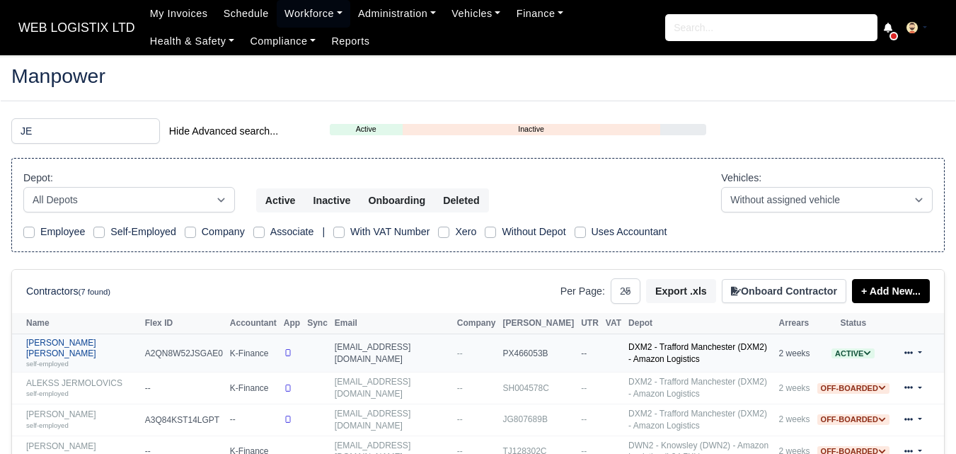
type input "JE"
click at [57, 348] on link "[PERSON_NAME] [PERSON_NAME] self-employed" at bounding box center [82, 353] width 112 height 30
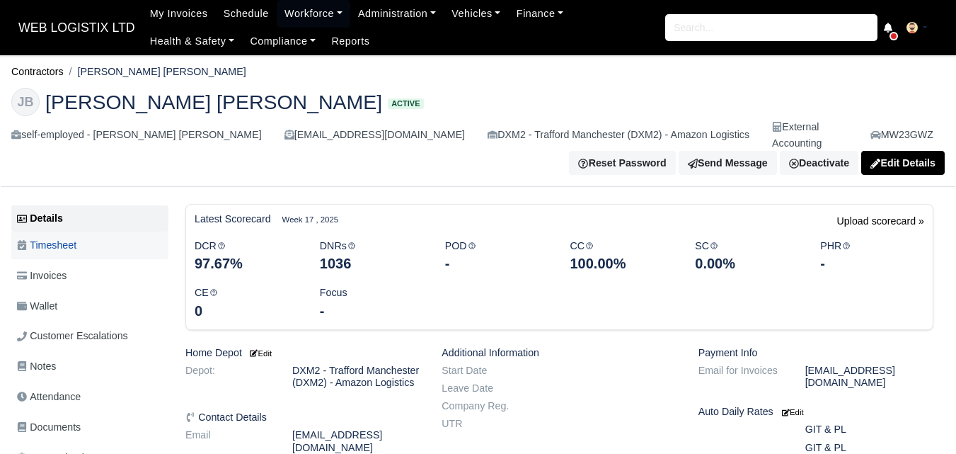
click at [76, 237] on span "Timesheet" at bounding box center [46, 245] width 59 height 16
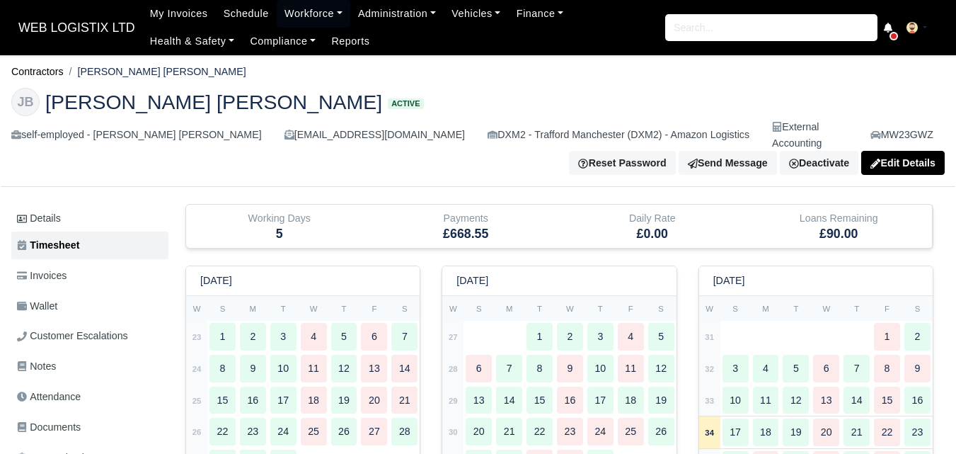
type input "68"
type input "31"
type input "28.5"
type input "30.5"
type input "56"
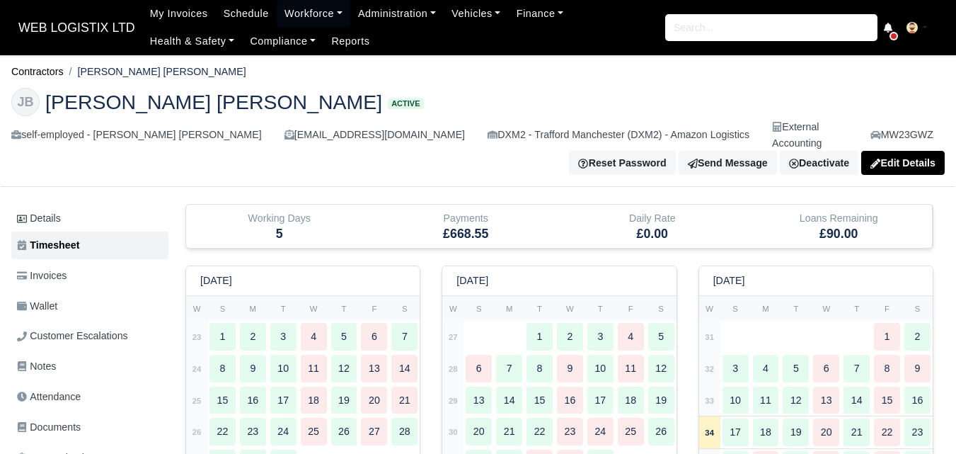
type input "1"
type input "0.5"
type input "1"
type input "0.5"
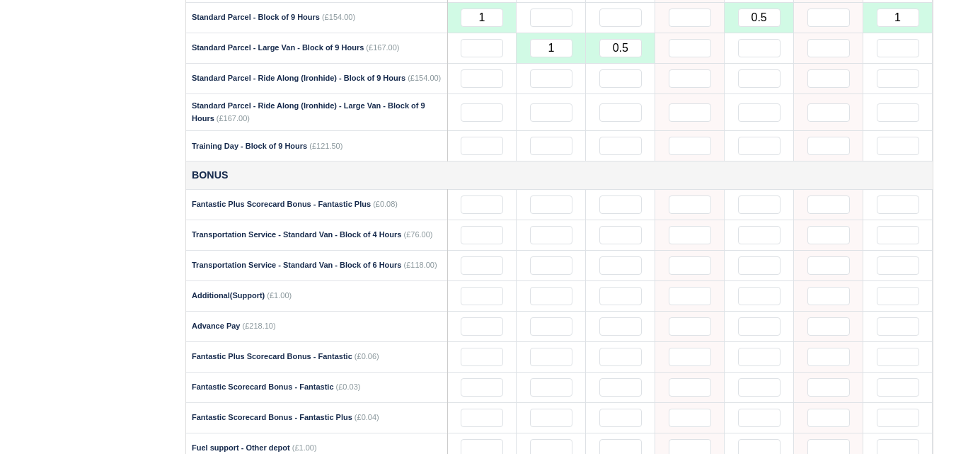
scroll to position [1405, 0]
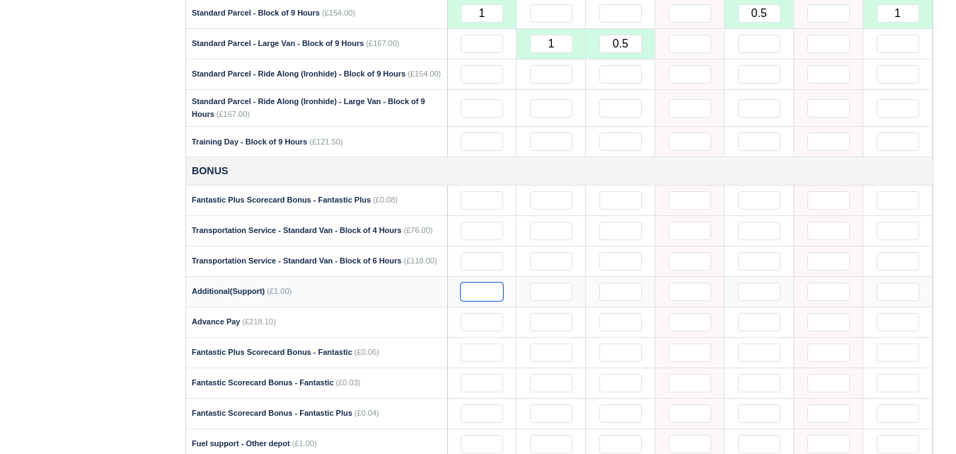
click at [491, 282] on input "text" at bounding box center [482, 291] width 42 height 18
click at [531, 282] on input "text" at bounding box center [551, 291] width 42 height 18
click at [560, 283] on input "10" at bounding box center [551, 291] width 42 height 18
drag, startPoint x: 545, startPoint y: 277, endPoint x: 565, endPoint y: 280, distance: 20.7
click at [565, 282] on input "10" at bounding box center [551, 291] width 42 height 18
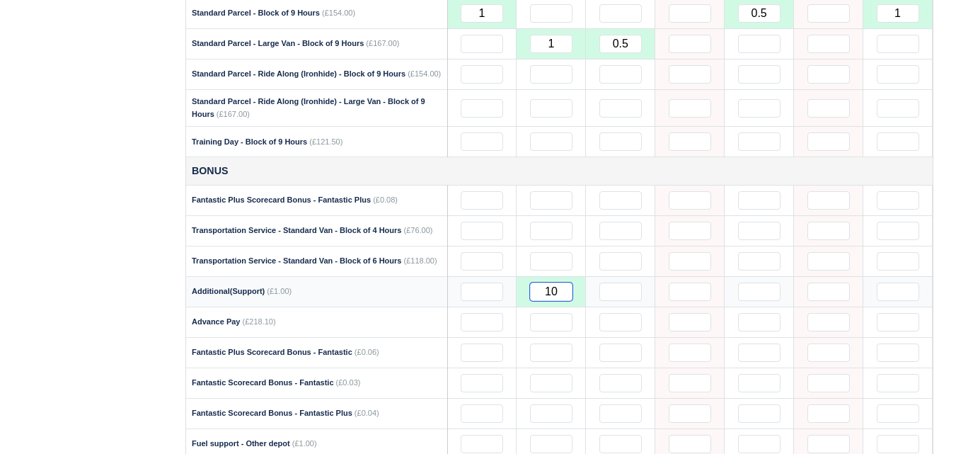
paste input "IN"
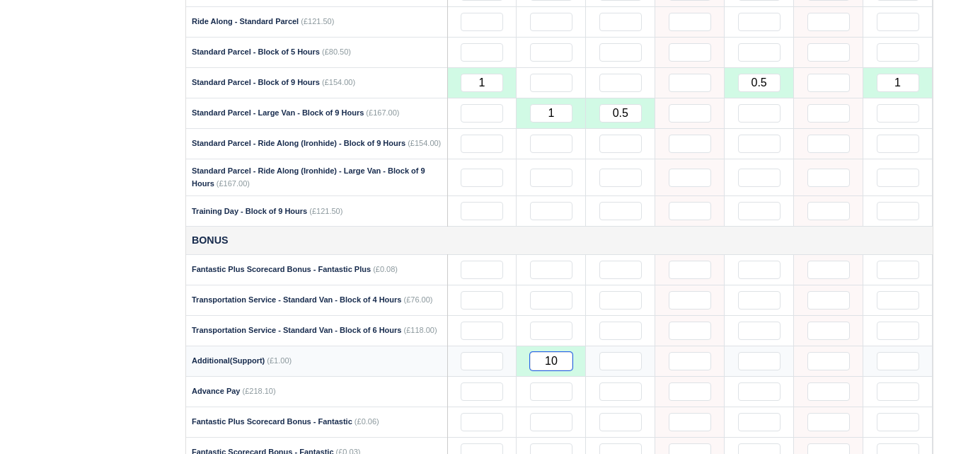
drag, startPoint x: 545, startPoint y: 344, endPoint x: 569, endPoint y: 347, distance: 24.2
click at [569, 352] on input "10" at bounding box center [551, 361] width 42 height 18
click at [609, 352] on input "text" at bounding box center [620, 361] width 42 height 18
paste input "10"
click at [894, 352] on input "text" at bounding box center [898, 361] width 42 height 18
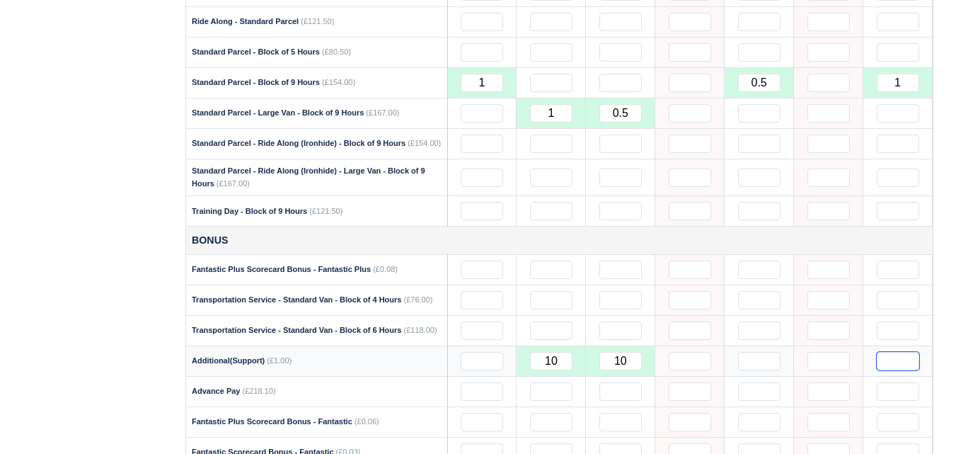
paste input "10"
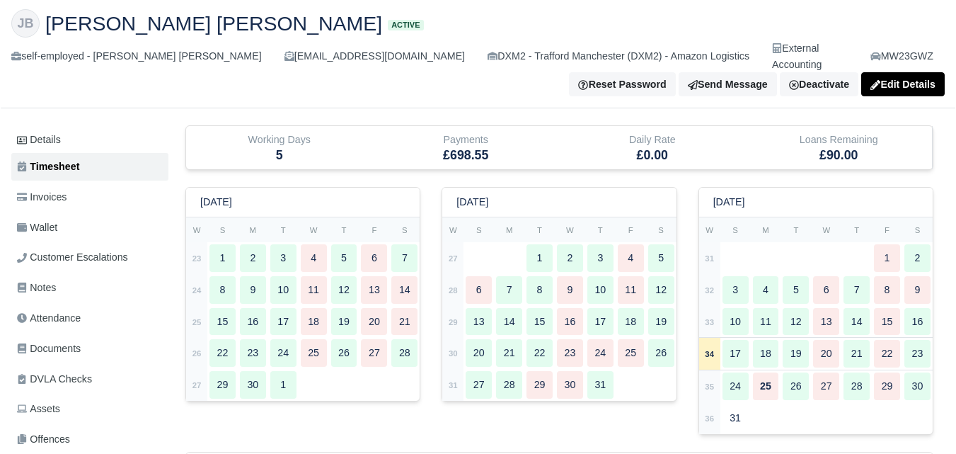
scroll to position [71, 0]
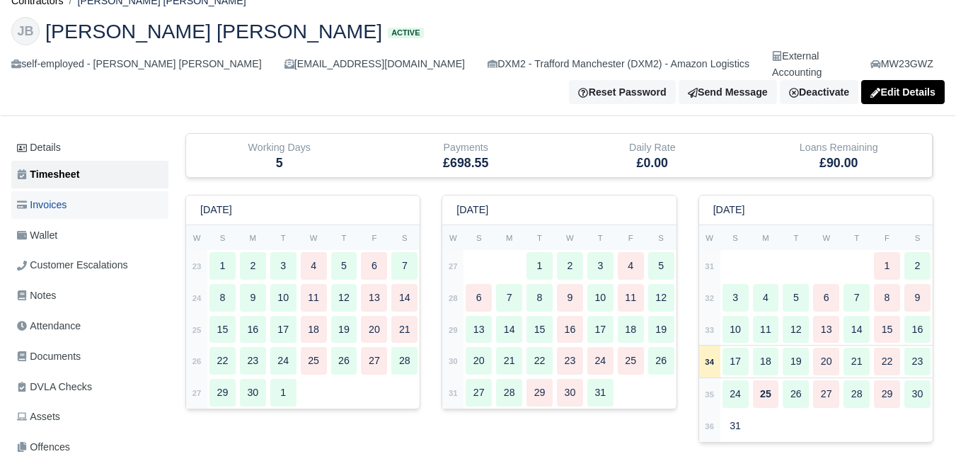
click at [76, 191] on link "Invoices" at bounding box center [89, 205] width 157 height 28
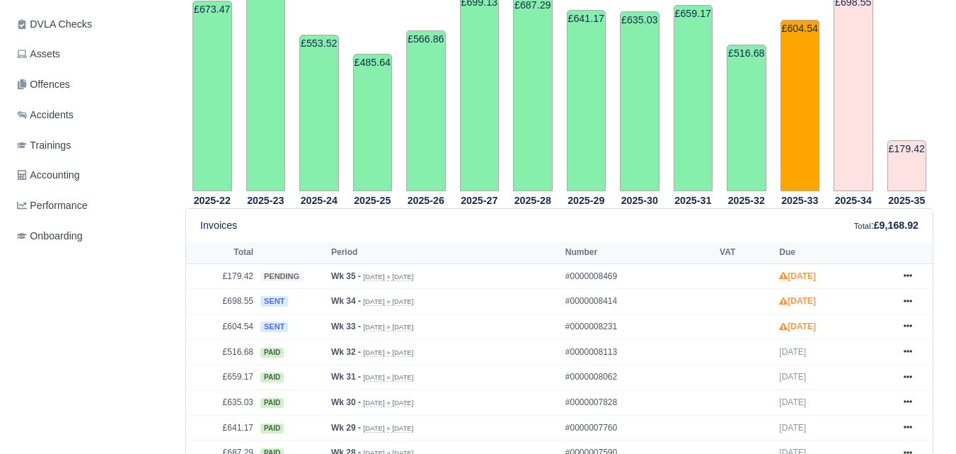
click at [909, 297] on icon at bounding box center [908, 301] width 8 height 8
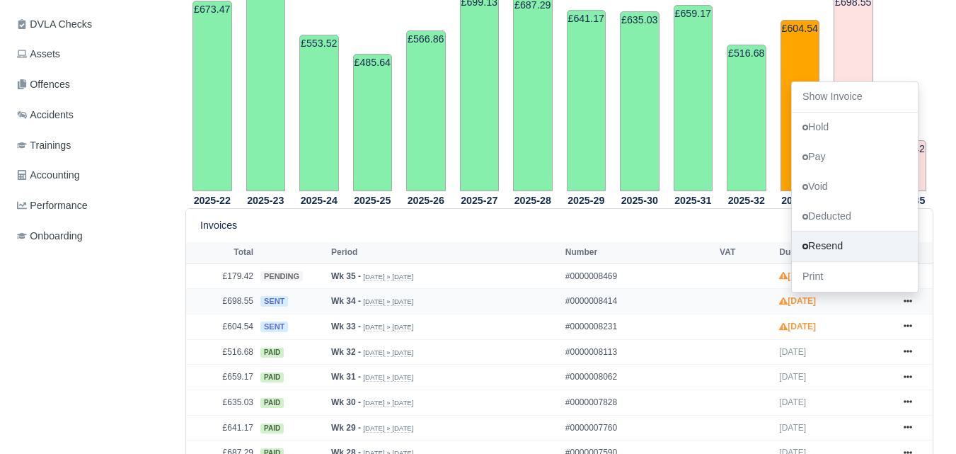
click at [834, 236] on link "Resend" at bounding box center [855, 247] width 126 height 30
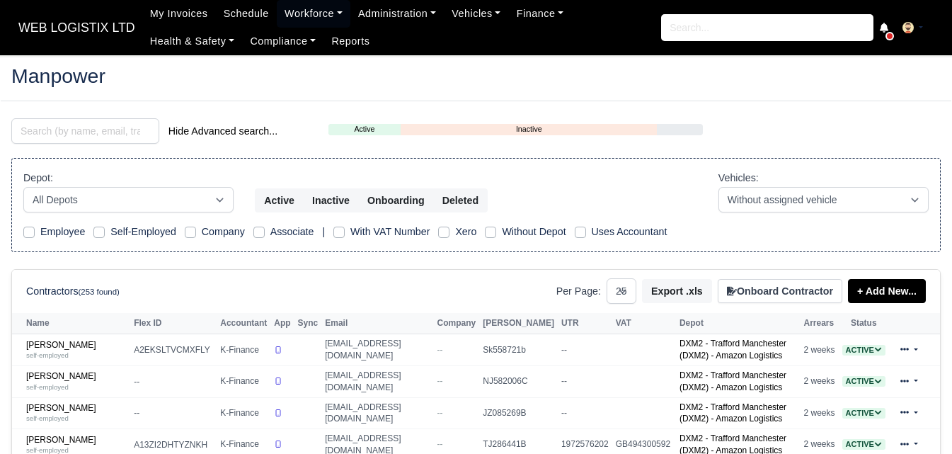
select select "25"
click at [88, 141] on input "search" at bounding box center [85, 130] width 148 height 25
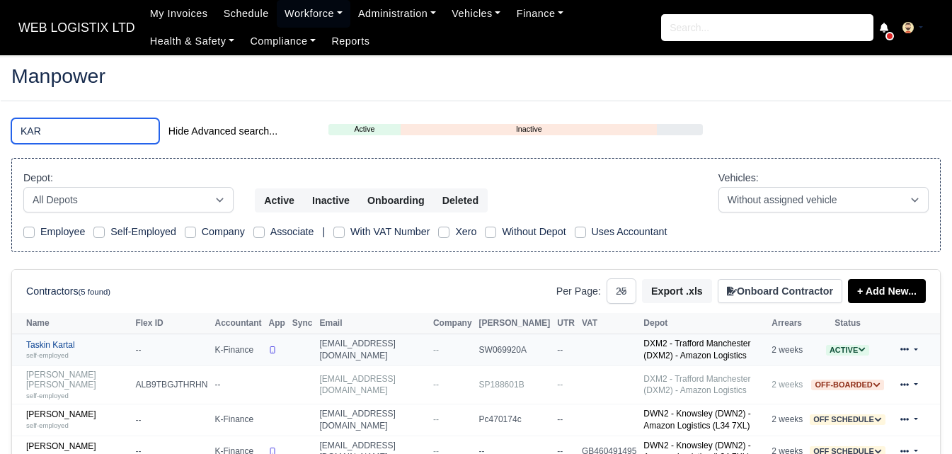
type input "KAR"
click at [60, 351] on div "self-employed" at bounding box center [77, 355] width 102 height 10
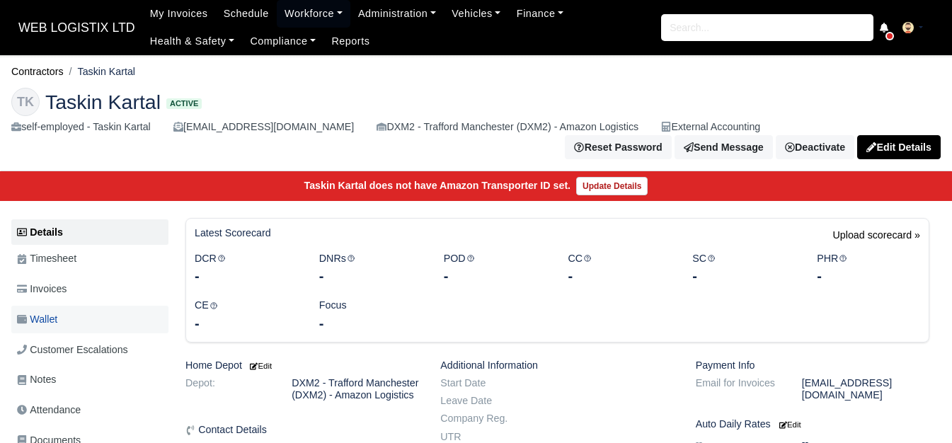
click at [71, 306] on link "Wallet" at bounding box center [89, 320] width 157 height 28
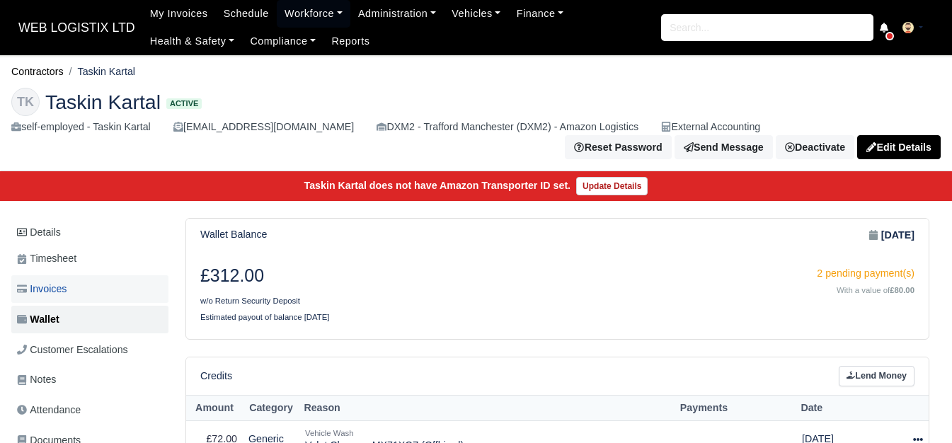
click at [96, 275] on link "Invoices" at bounding box center [89, 289] width 157 height 28
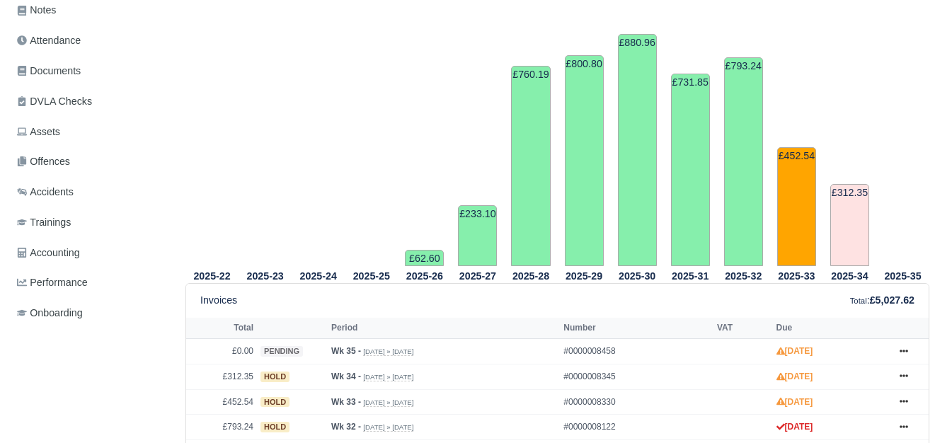
scroll to position [433, 0]
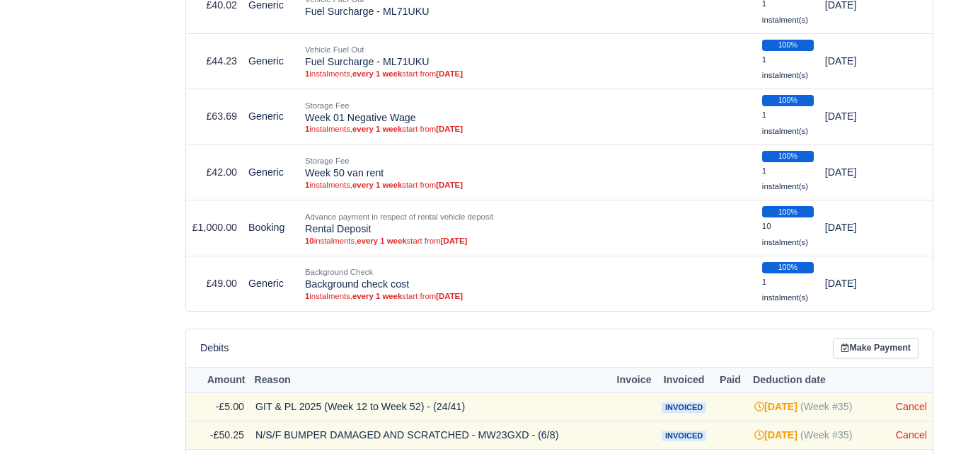
scroll to position [3445, 0]
